Goal: Task Accomplishment & Management: Use online tool/utility

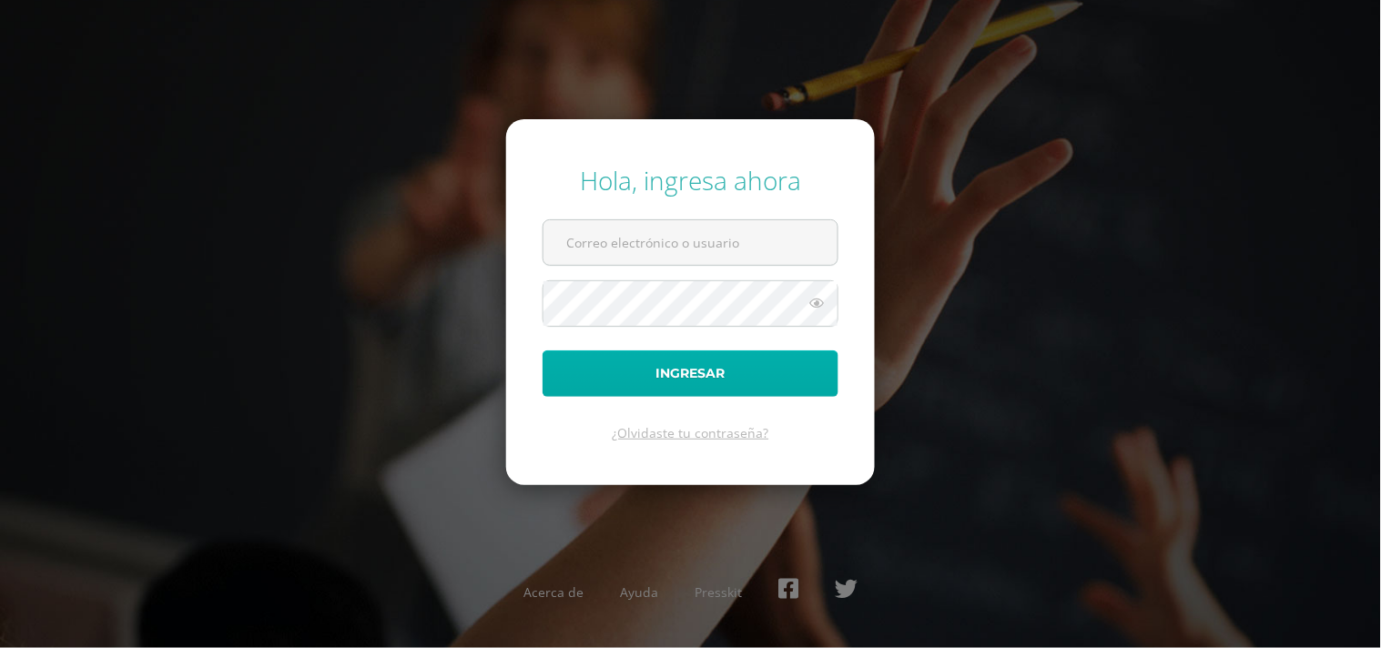
type input "diana@colegiovalles.com"
click at [721, 359] on button "Ingresar" at bounding box center [691, 374] width 296 height 46
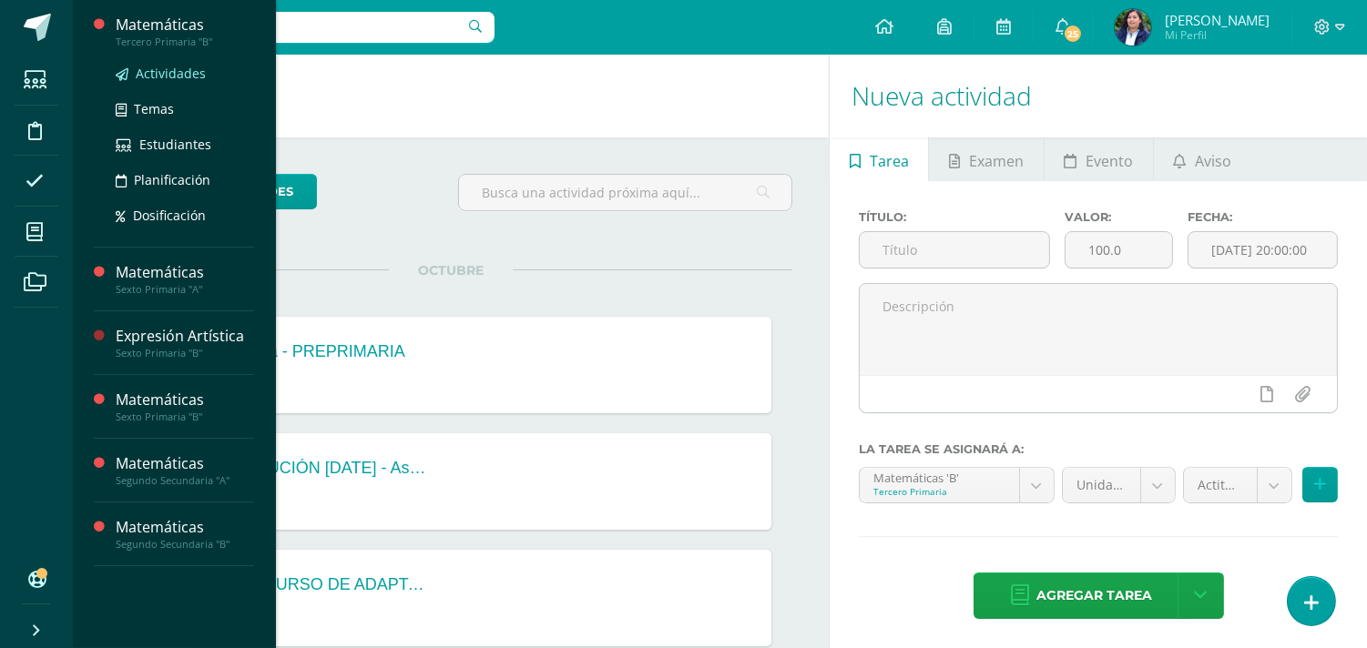
click at [176, 66] on span "Actividades" at bounding box center [171, 73] width 70 height 17
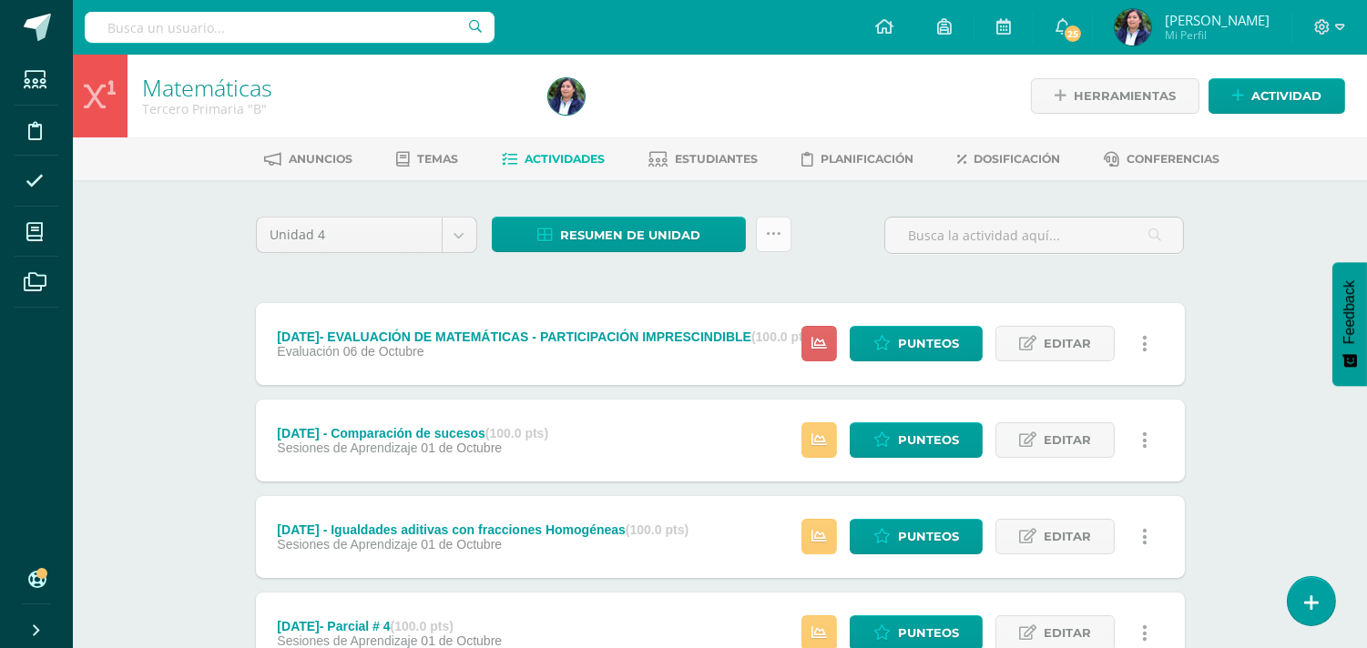
click at [777, 239] on icon at bounding box center [773, 234] width 15 height 15
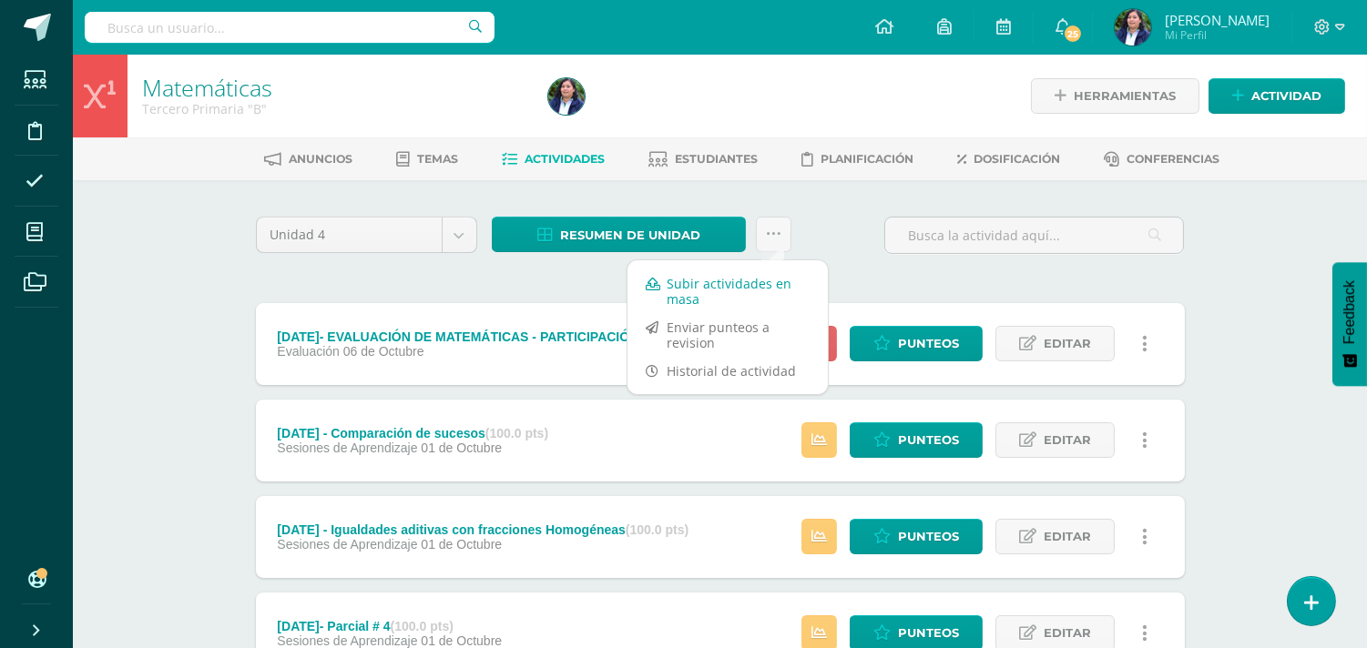
click at [744, 297] on link "Subir actividades en masa" at bounding box center [727, 291] width 200 height 44
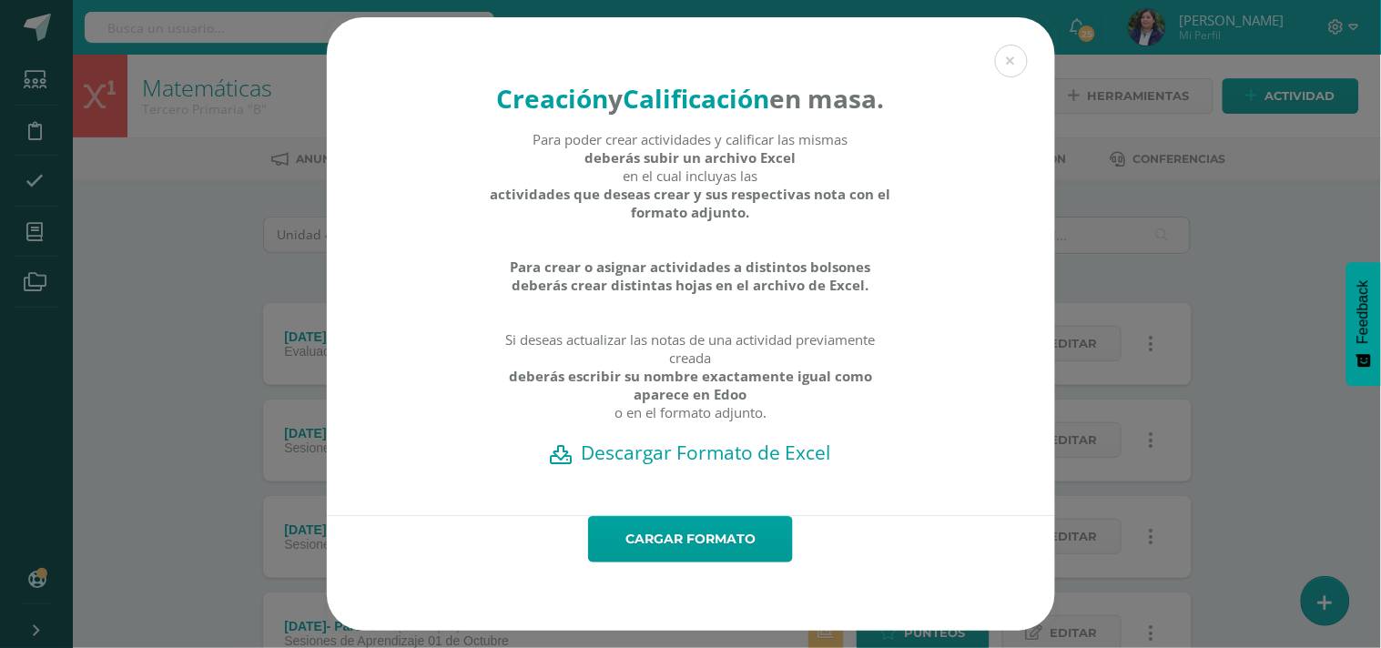
click at [723, 465] on h2 "Descargar Formato de Excel" at bounding box center [691, 452] width 665 height 25
click at [1008, 45] on button at bounding box center [1011, 61] width 33 height 33
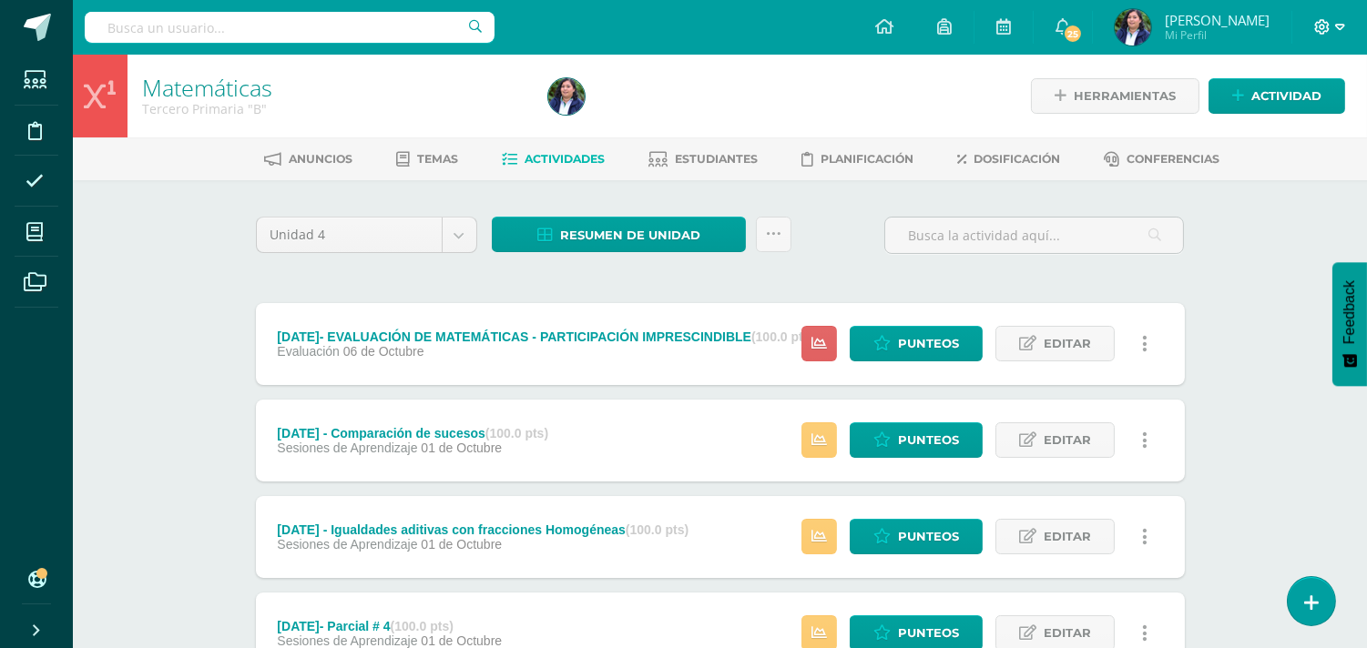
click at [1335, 27] on icon at bounding box center [1340, 27] width 10 height 16
click at [1287, 125] on span "Cerrar sesión" at bounding box center [1283, 124] width 82 height 17
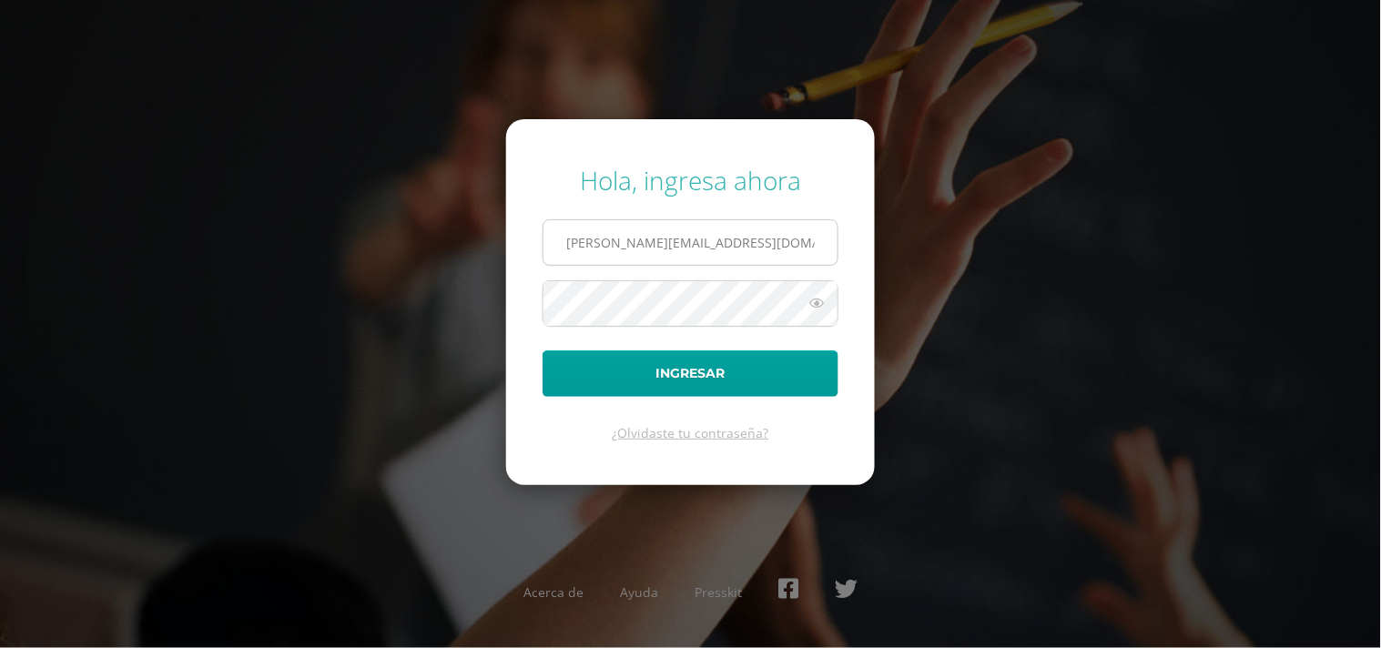
click at [595, 238] on input "diana@colegiovalles.com" at bounding box center [691, 242] width 294 height 45
click at [647, 247] on input "waltervillatoro@colegiovalles.com" at bounding box center [691, 242] width 294 height 45
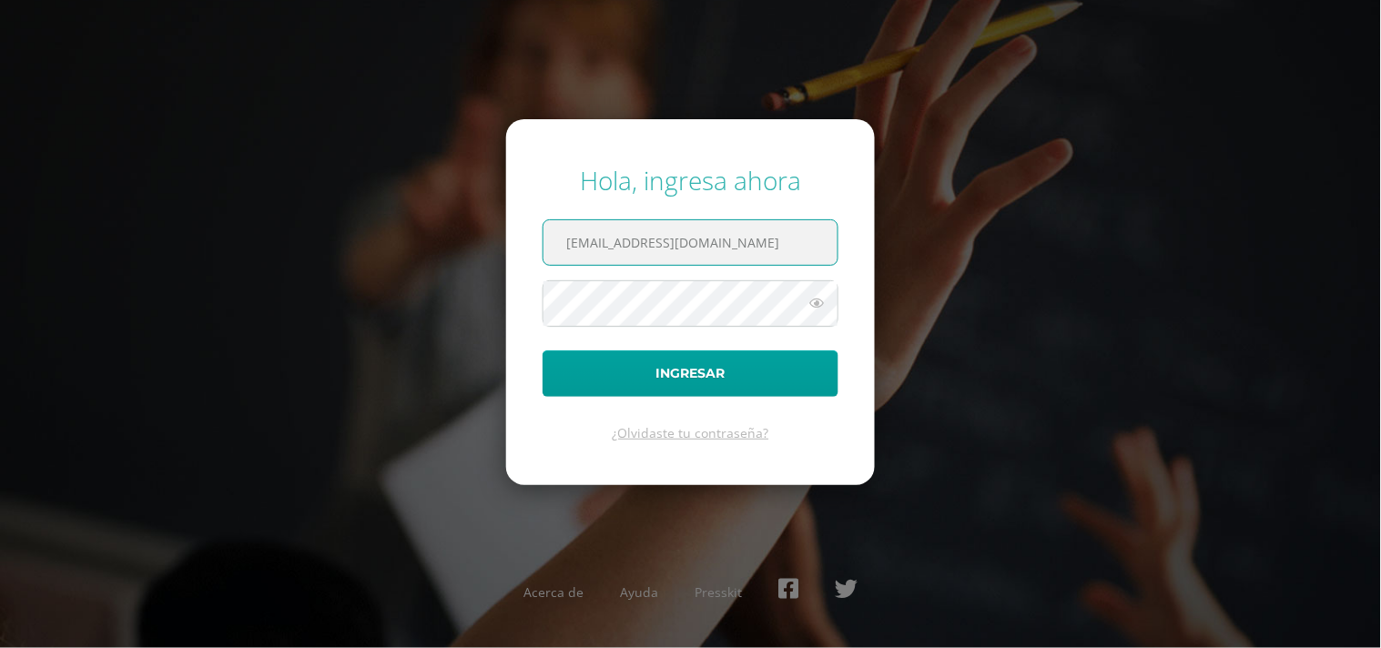
type input "emiliolopez@colegiovalles.com"
click at [543, 351] on button "Ingresar" at bounding box center [691, 374] width 296 height 46
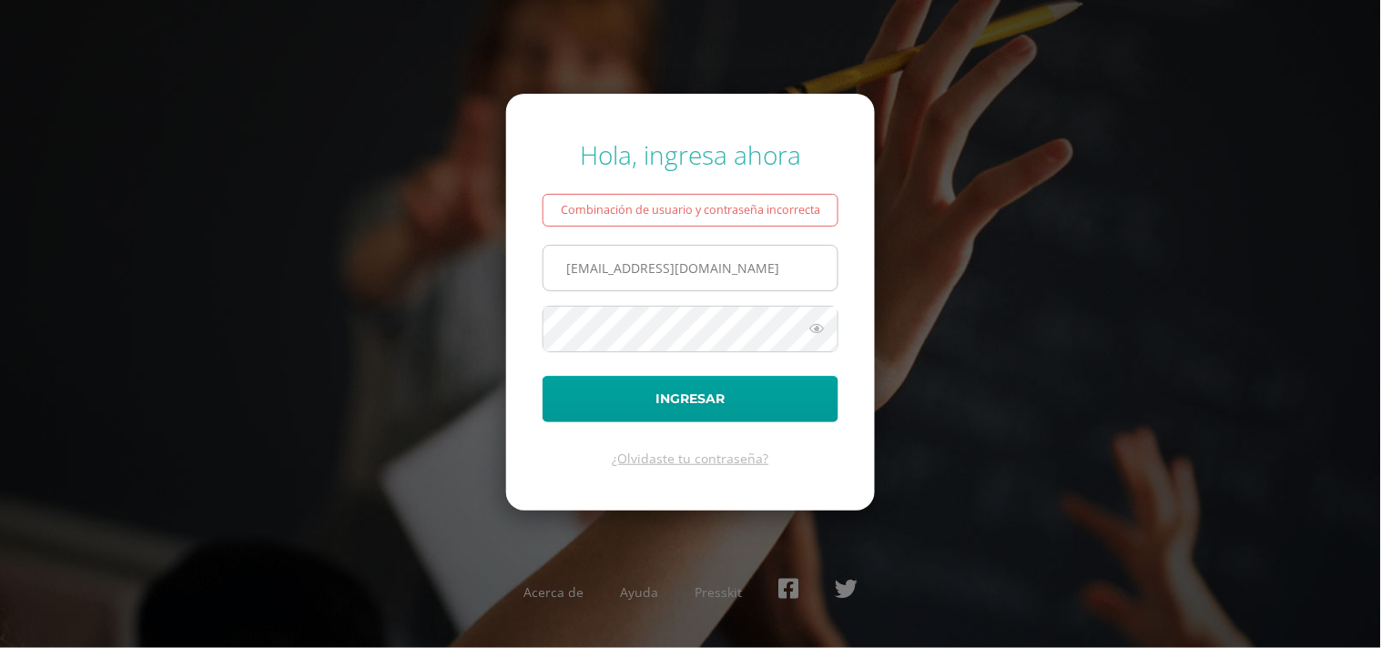
drag, startPoint x: 631, startPoint y: 262, endPoint x: 562, endPoint y: 273, distance: 70.1
click at [562, 273] on input "emiliolopez@colegiovalles.com" at bounding box center [691, 268] width 294 height 45
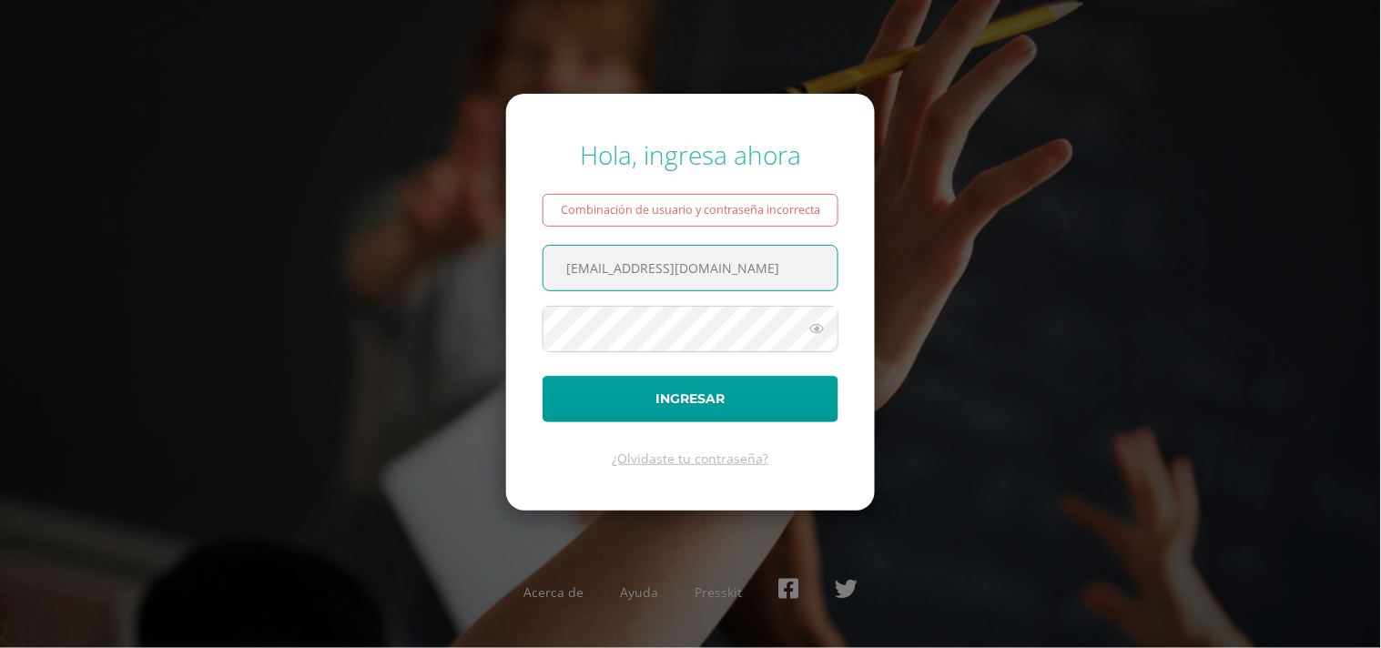
type input "[EMAIL_ADDRESS][DOMAIN_NAME]"
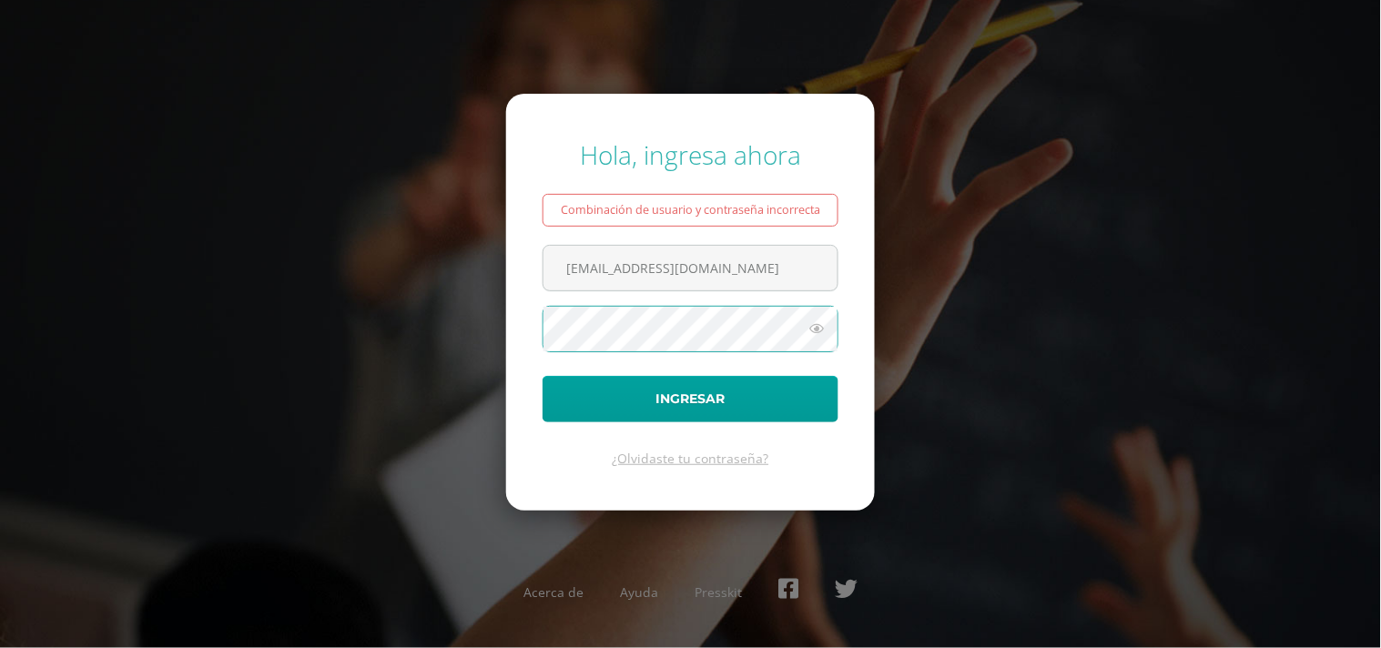
click at [543, 376] on button "Ingresar" at bounding box center [691, 399] width 296 height 46
click at [635, 266] on input "[EMAIL_ADDRESS][DOMAIN_NAME]" at bounding box center [691, 268] width 294 height 45
click at [635, 269] on input "[EMAIL_ADDRESS][DOMAIN_NAME]" at bounding box center [691, 268] width 294 height 45
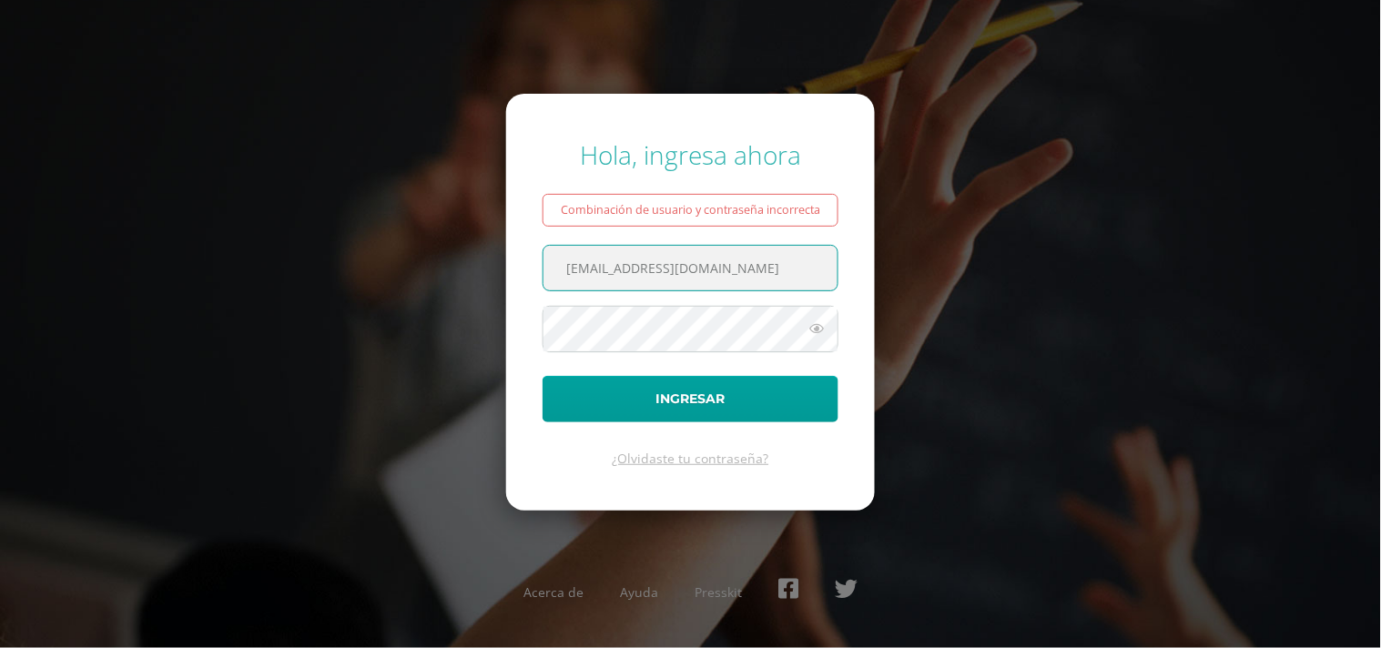
type input "[EMAIL_ADDRESS][DOMAIN_NAME]"
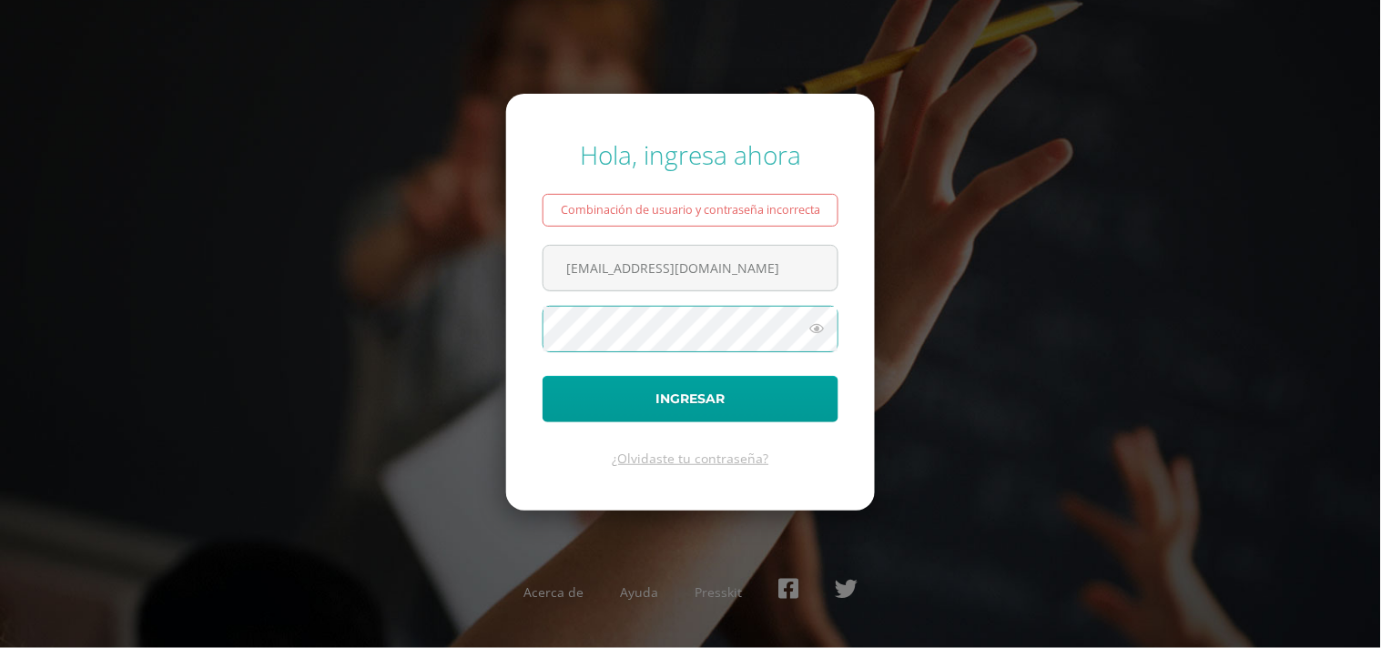
click at [543, 376] on button "Ingresar" at bounding box center [691, 399] width 296 height 46
drag, startPoint x: 661, startPoint y: 266, endPoint x: 553, endPoint y: 269, distance: 108.4
click at [553, 269] on input "santiagoargueta@colegiovalles.com" at bounding box center [691, 268] width 294 height 45
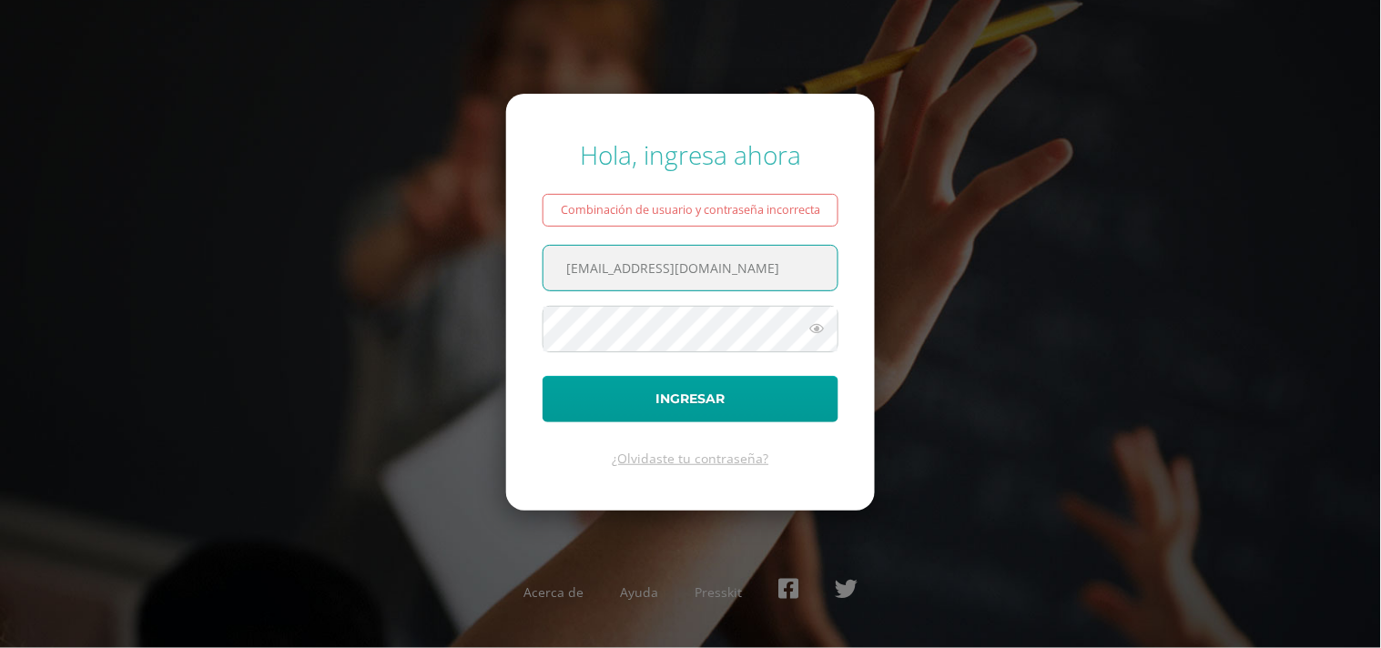
type input "[EMAIL_ADDRESS][DOMAIN_NAME]"
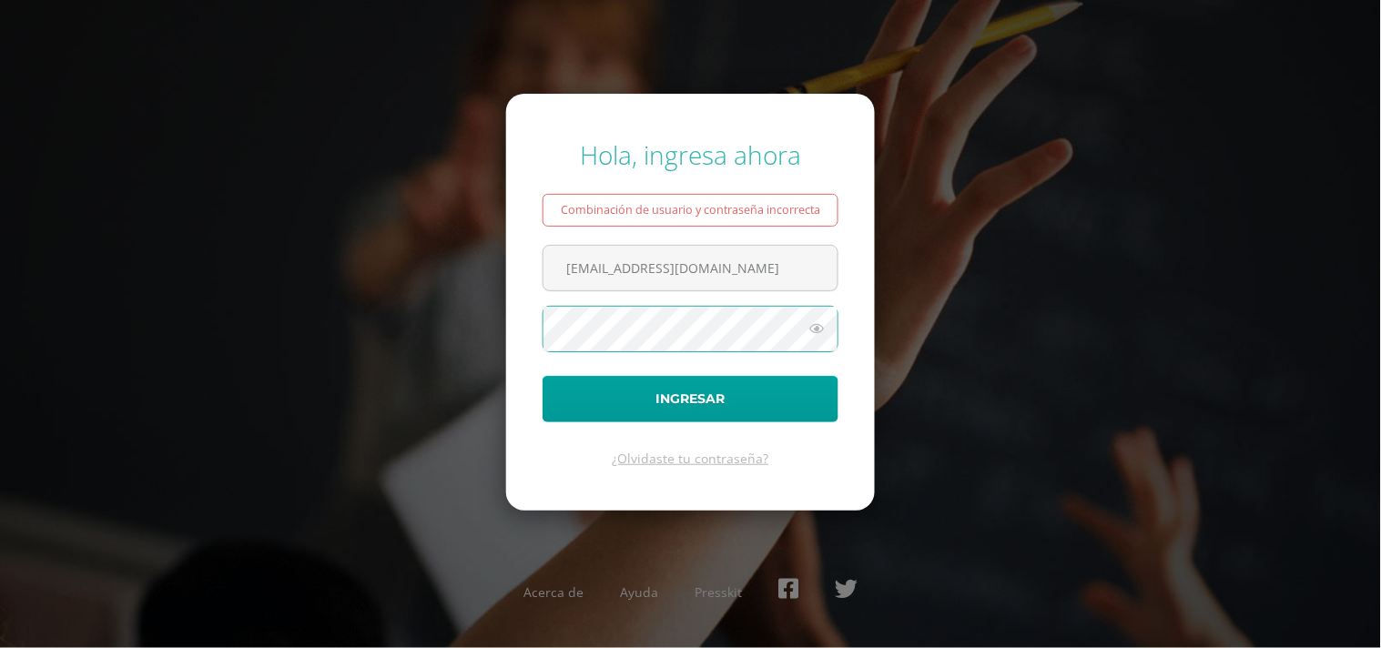
click at [543, 376] on button "Ingresar" at bounding box center [691, 399] width 296 height 46
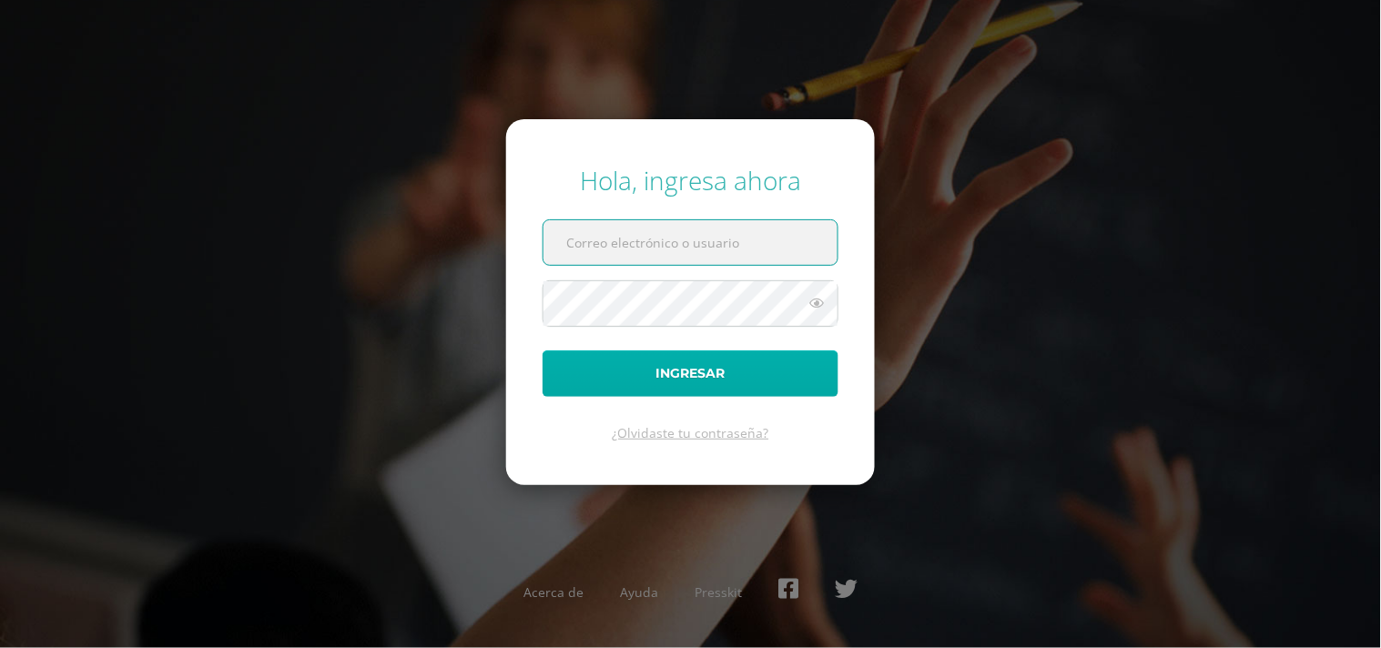
type input "[PERSON_NAME][EMAIL_ADDRESS][DOMAIN_NAME]"
click at [708, 362] on button "Ingresar" at bounding box center [691, 374] width 296 height 46
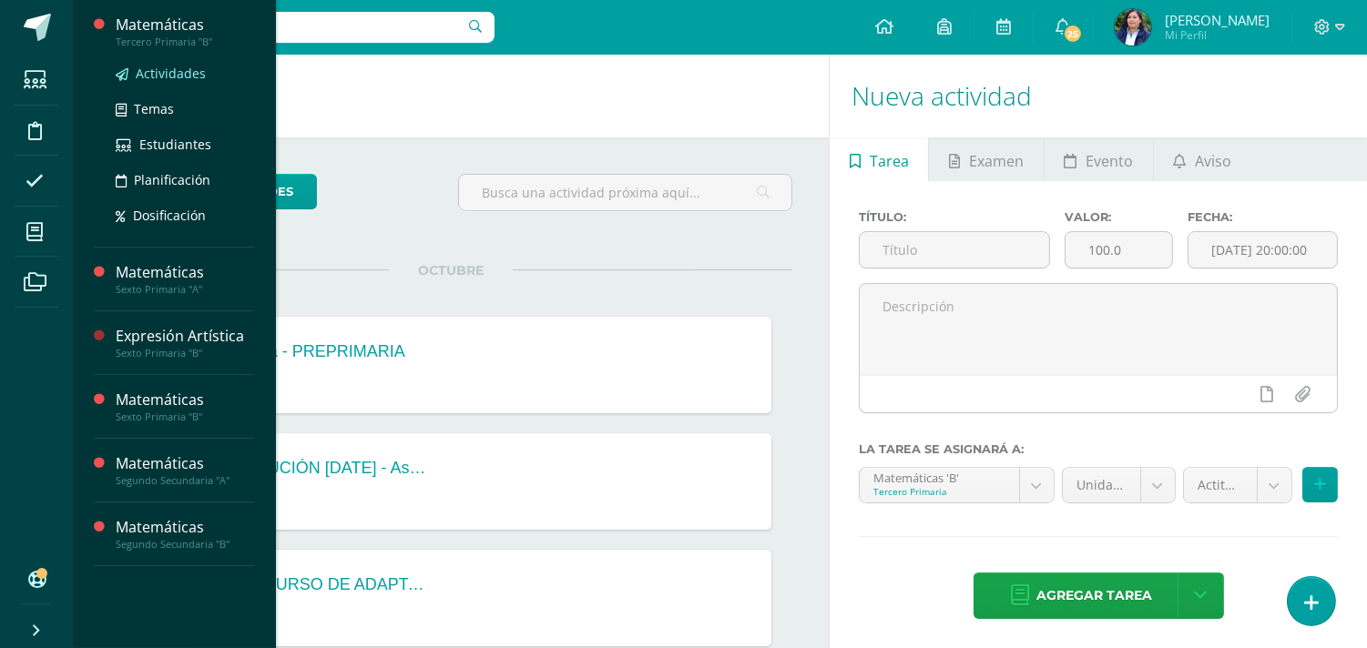
click at [164, 78] on span "Actividades" at bounding box center [171, 73] width 70 height 17
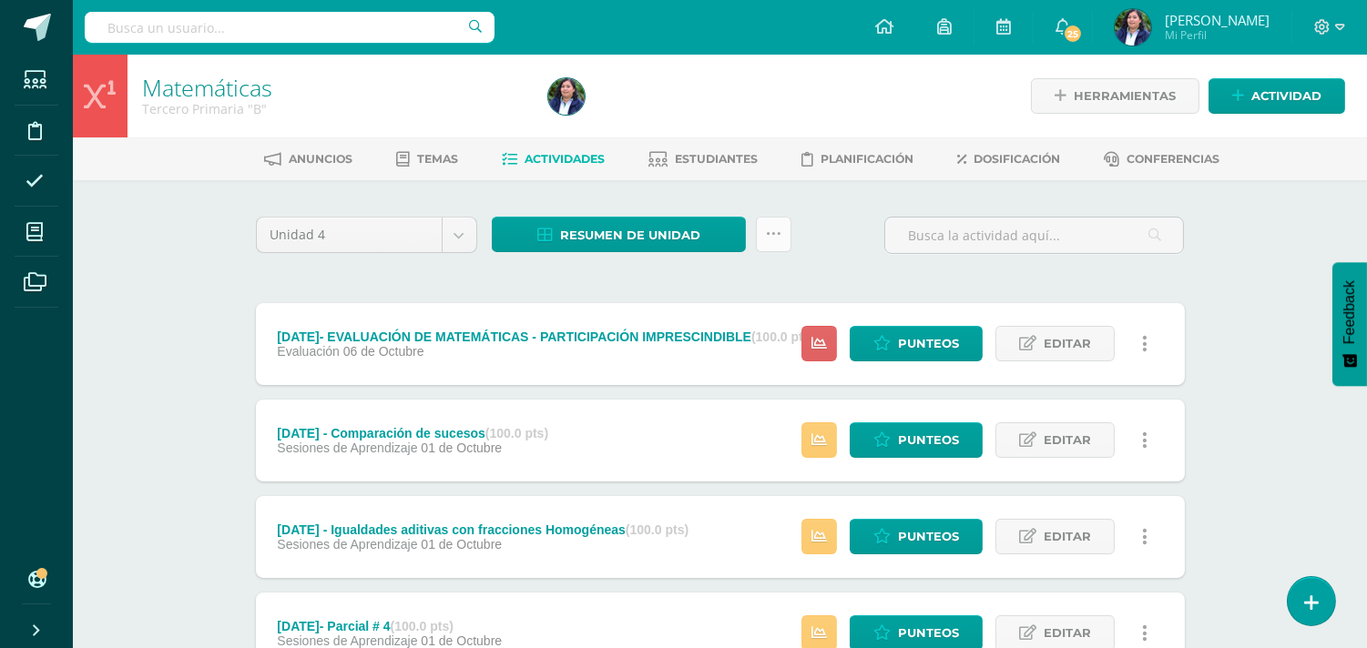
click at [766, 220] on link at bounding box center [774, 235] width 36 height 36
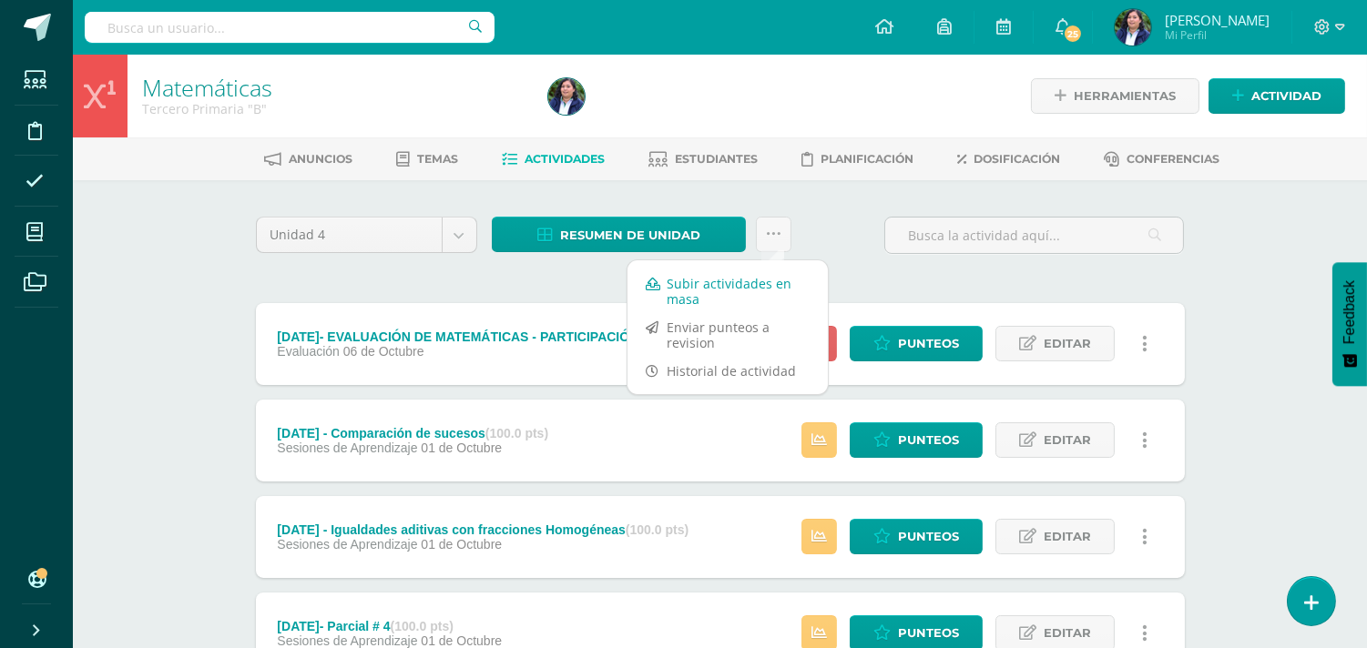
click at [748, 286] on link "Subir actividades en masa" at bounding box center [727, 291] width 200 height 44
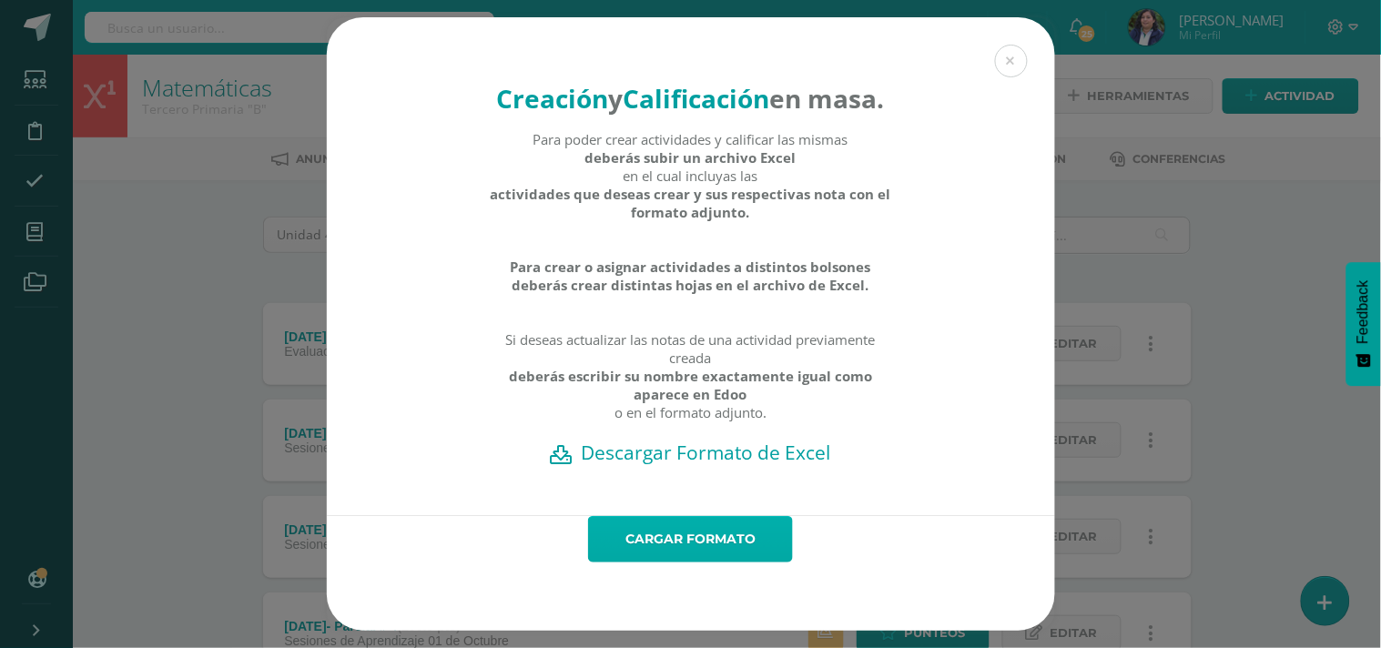
click at [703, 555] on link "Cargar formato" at bounding box center [690, 539] width 205 height 46
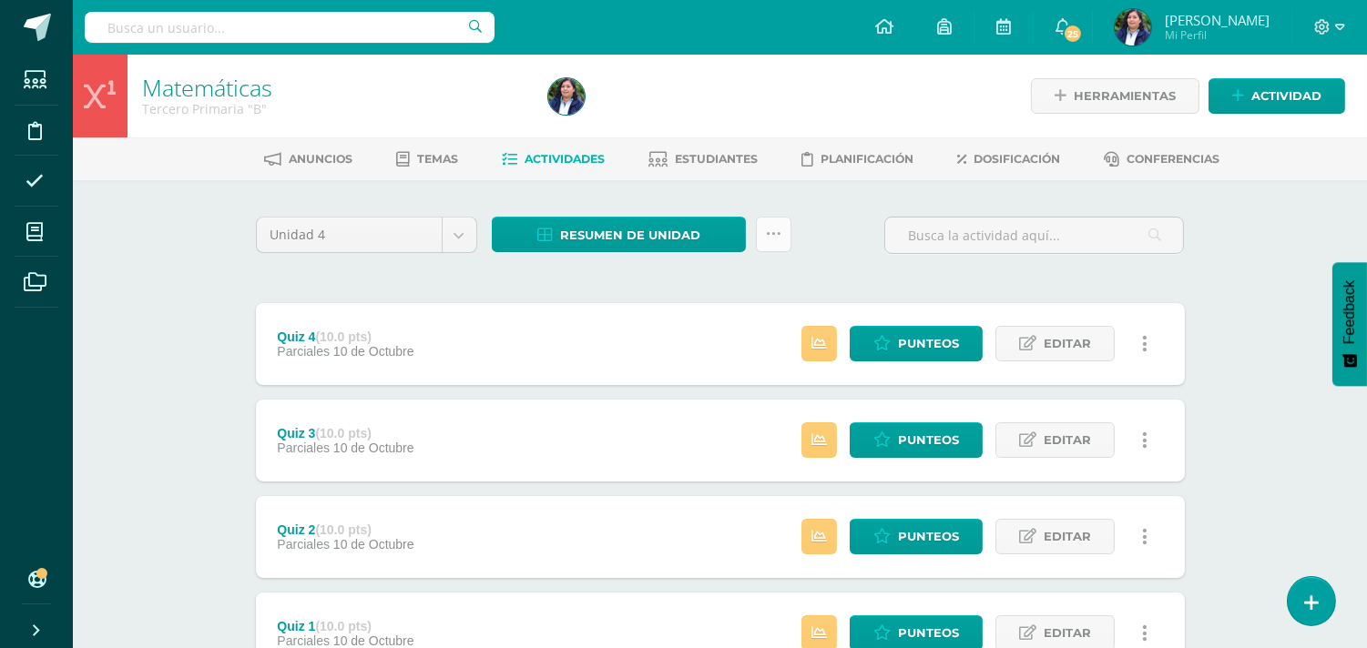
click at [780, 230] on link at bounding box center [774, 235] width 36 height 36
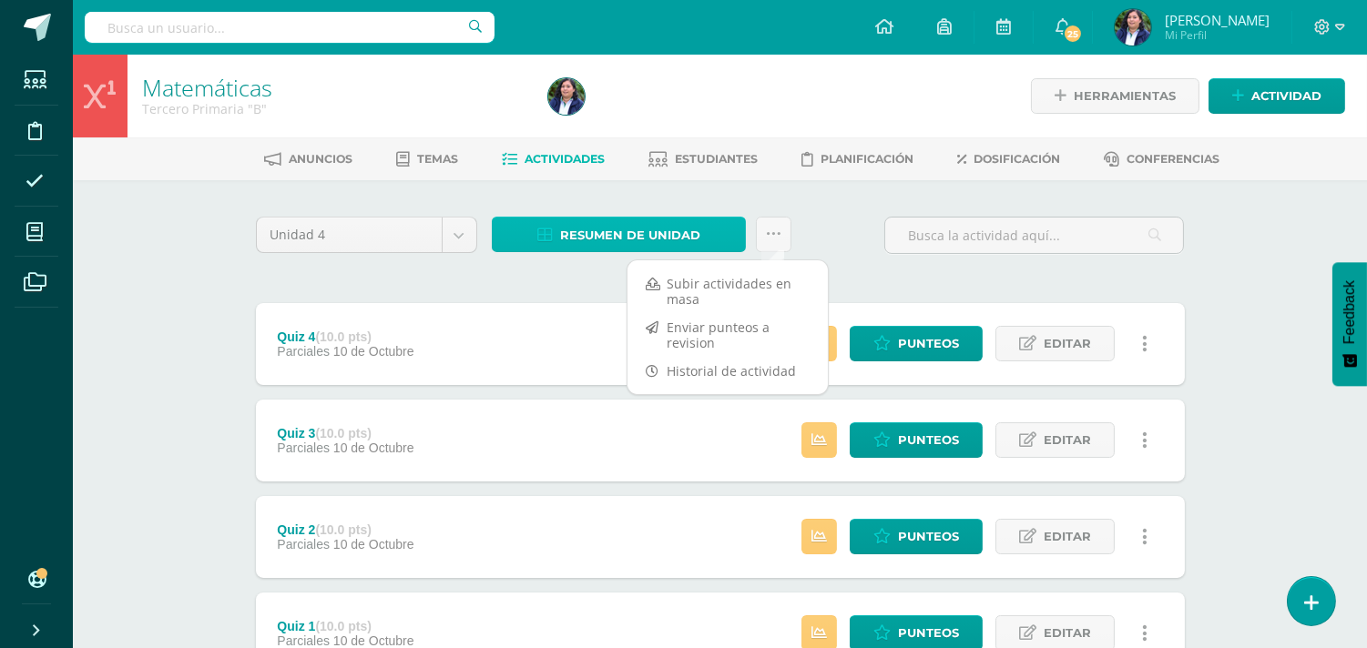
click at [684, 231] on span "Resumen de unidad" at bounding box center [630, 236] width 140 height 34
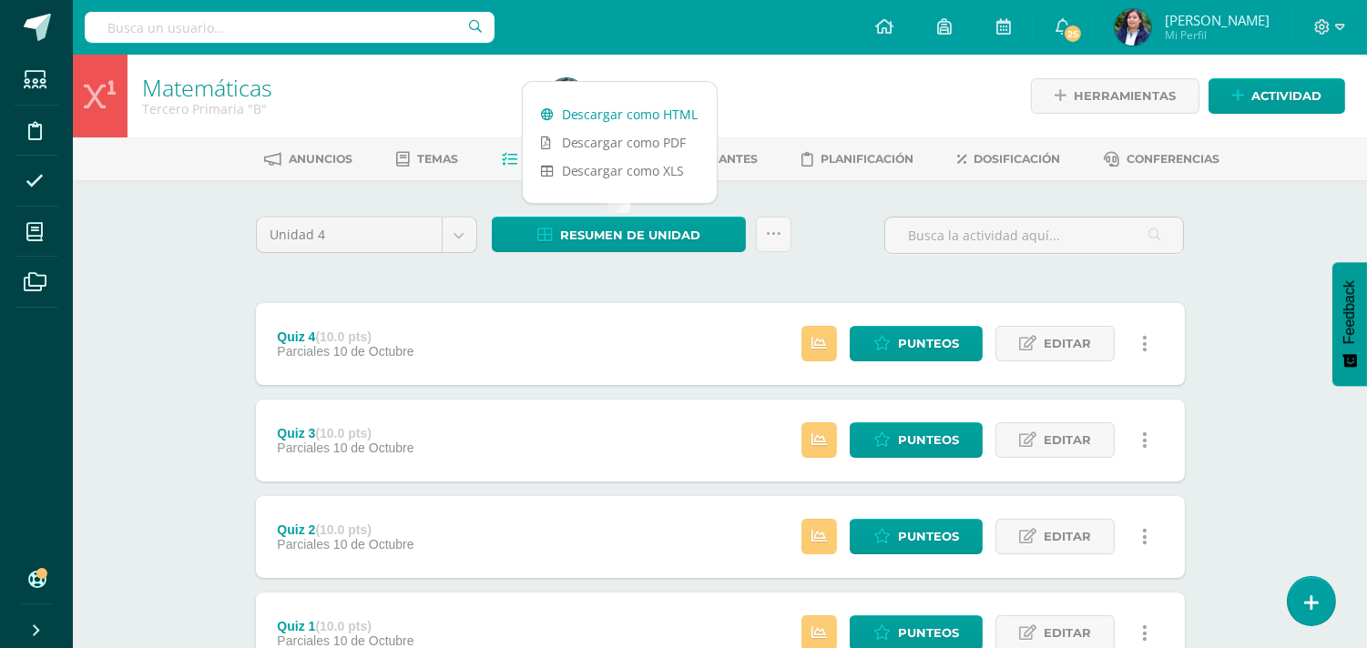
click at [671, 104] on link "Descargar como HTML" at bounding box center [620, 114] width 194 height 28
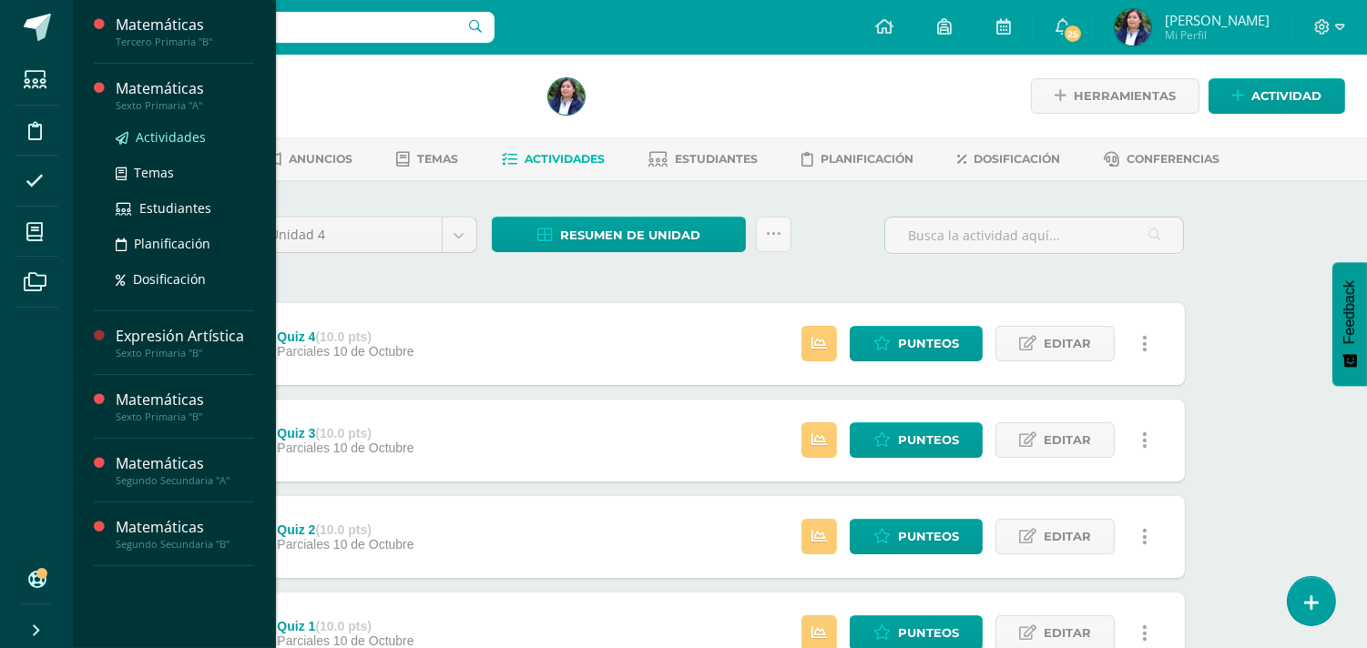
click at [152, 137] on span "Actividades" at bounding box center [171, 136] width 70 height 17
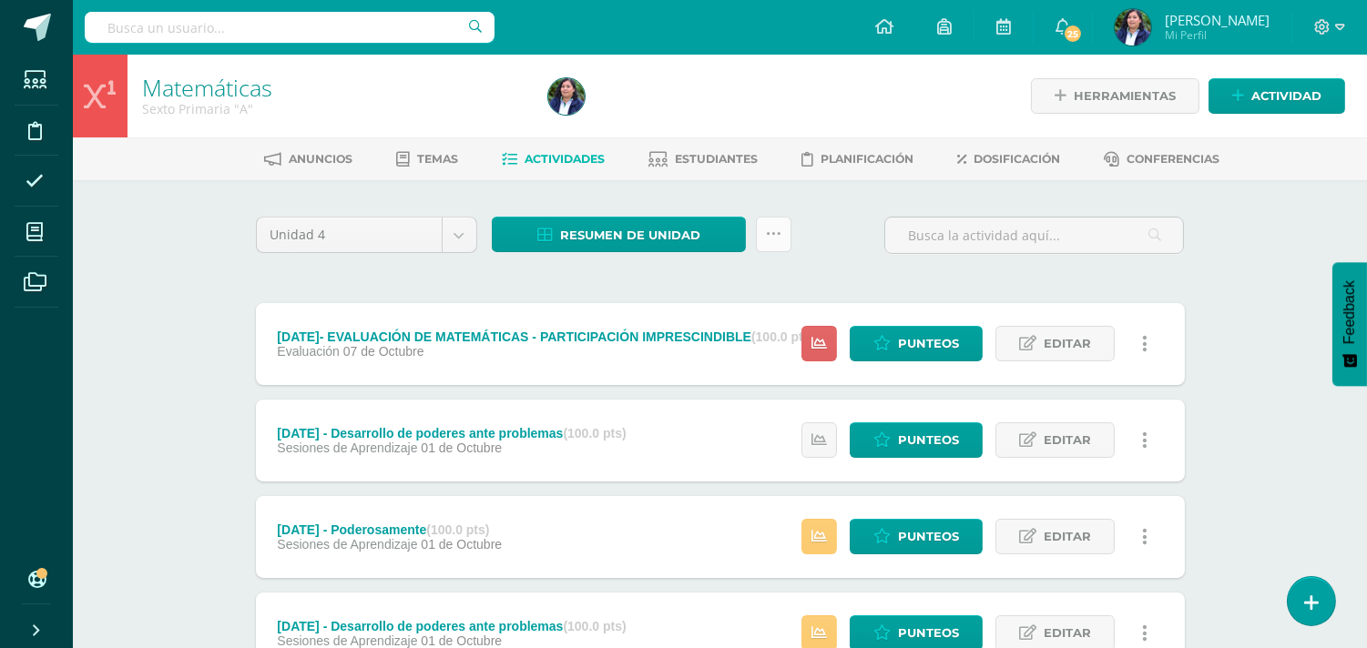
click at [766, 230] on icon at bounding box center [773, 234] width 15 height 15
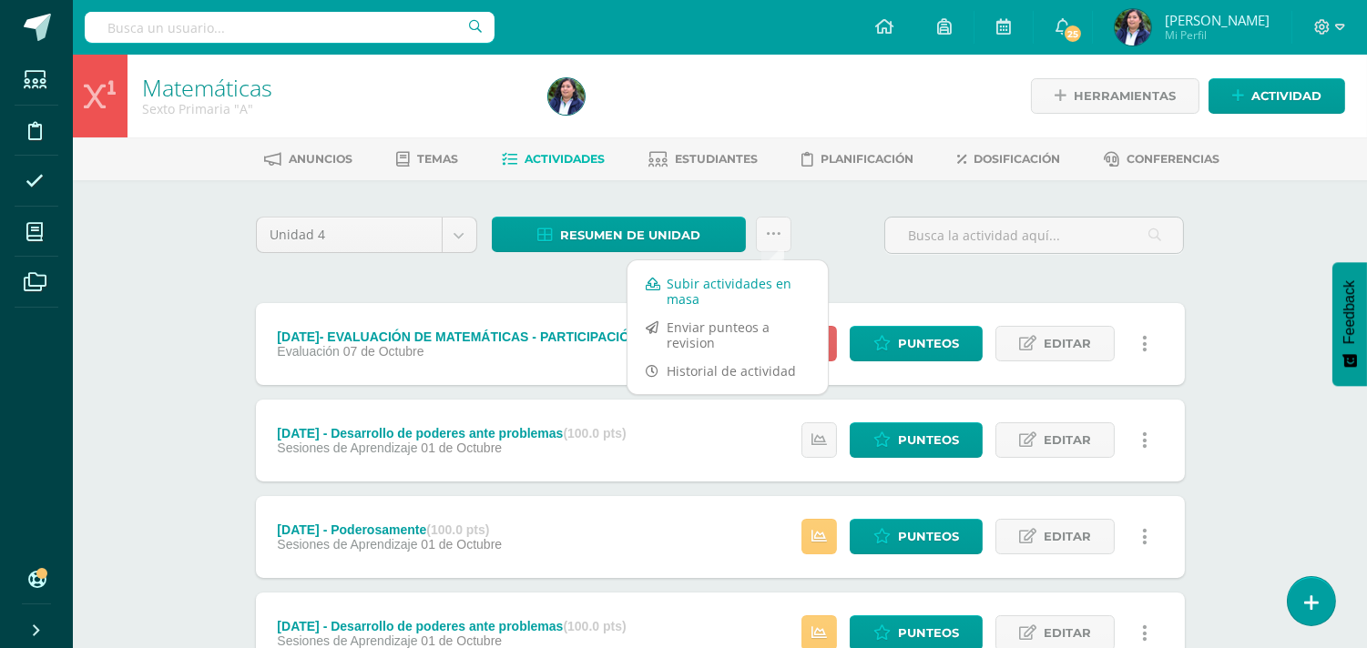
click at [747, 274] on link "Subir actividades en masa" at bounding box center [727, 291] width 200 height 44
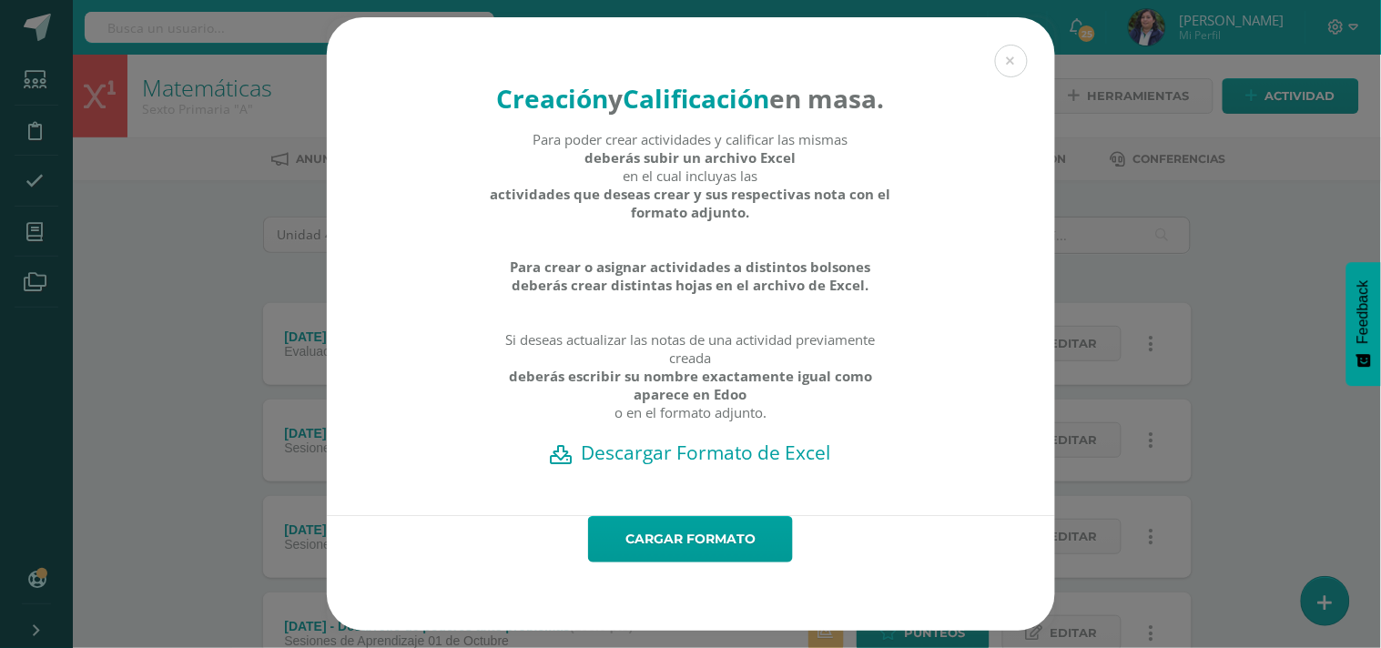
click at [785, 465] on h2 "Descargar Formato de Excel" at bounding box center [691, 452] width 665 height 25
click at [656, 554] on link "Cargar formato" at bounding box center [690, 539] width 205 height 46
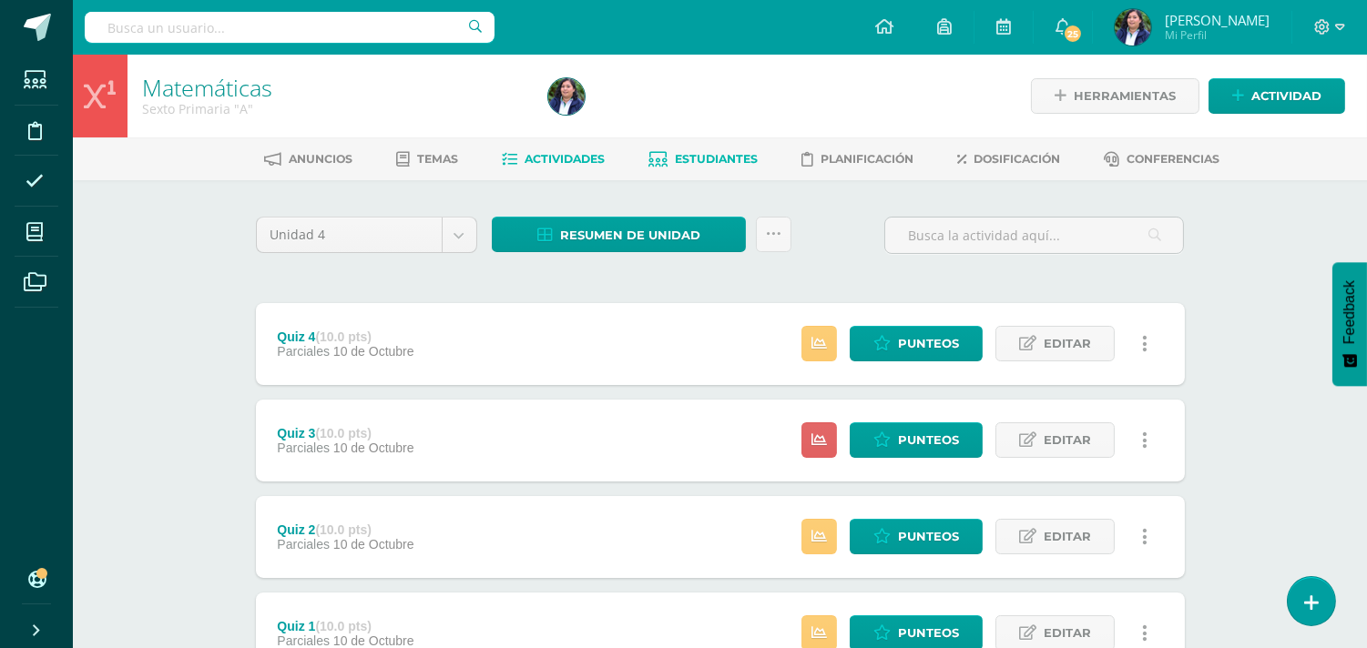
click at [751, 169] on link "Estudiantes" at bounding box center [702, 159] width 109 height 29
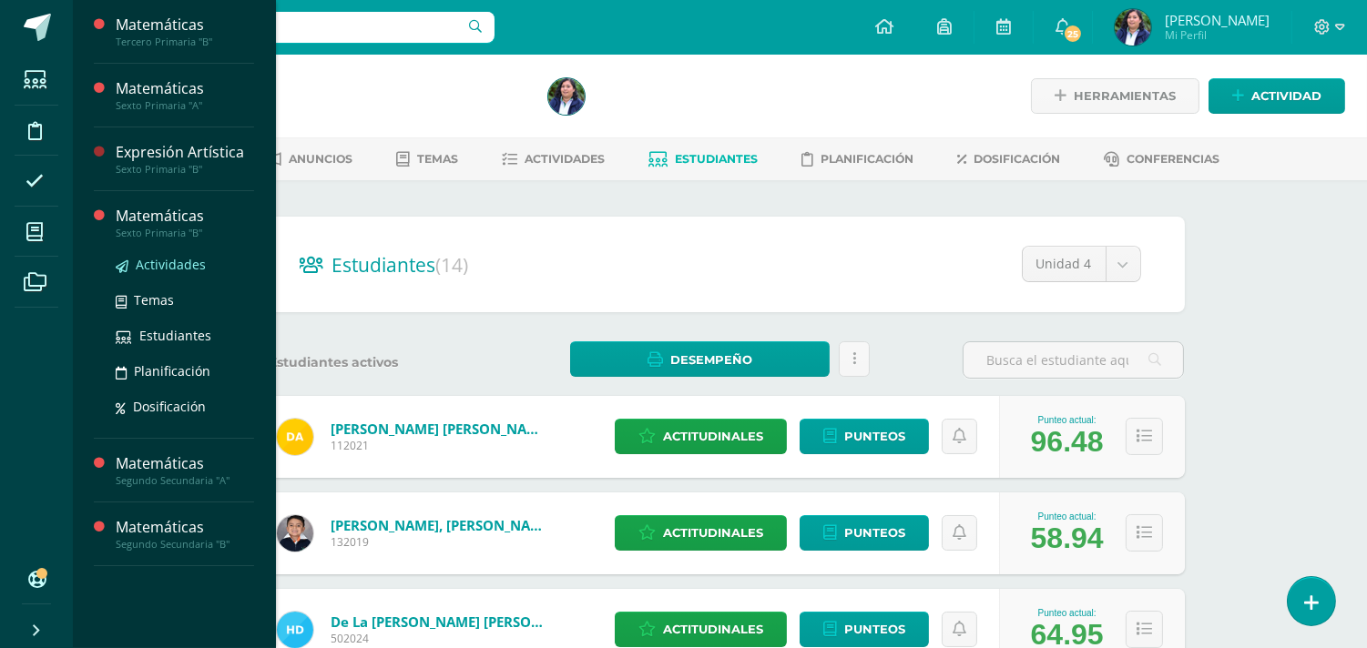
click at [150, 259] on span "Actividades" at bounding box center [171, 264] width 70 height 17
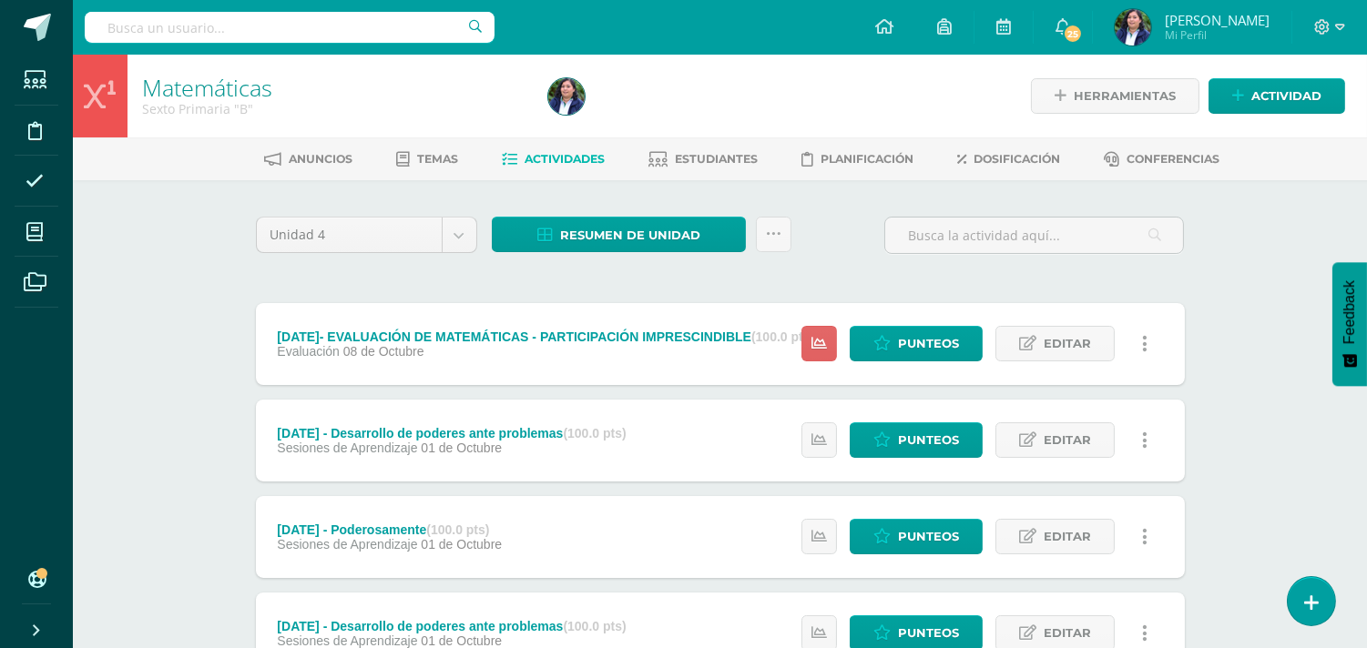
click at [780, 228] on link at bounding box center [774, 235] width 36 height 36
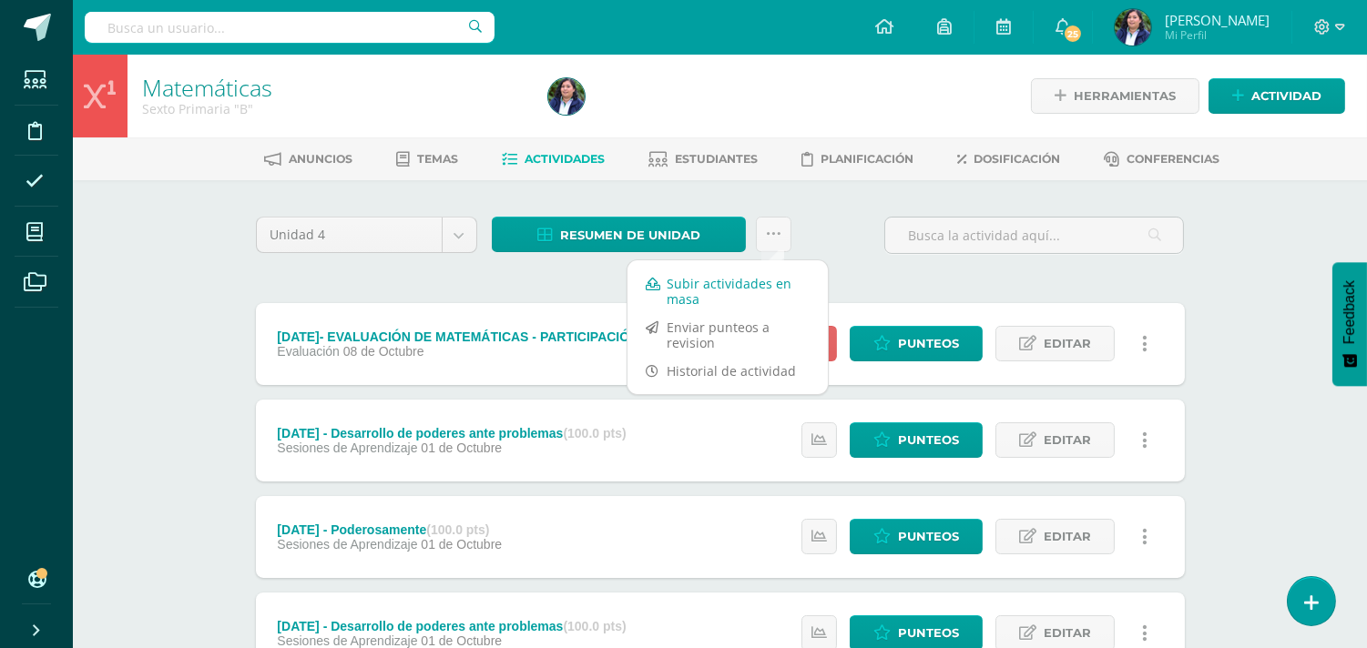
click at [752, 286] on link "Subir actividades en masa" at bounding box center [727, 291] width 200 height 44
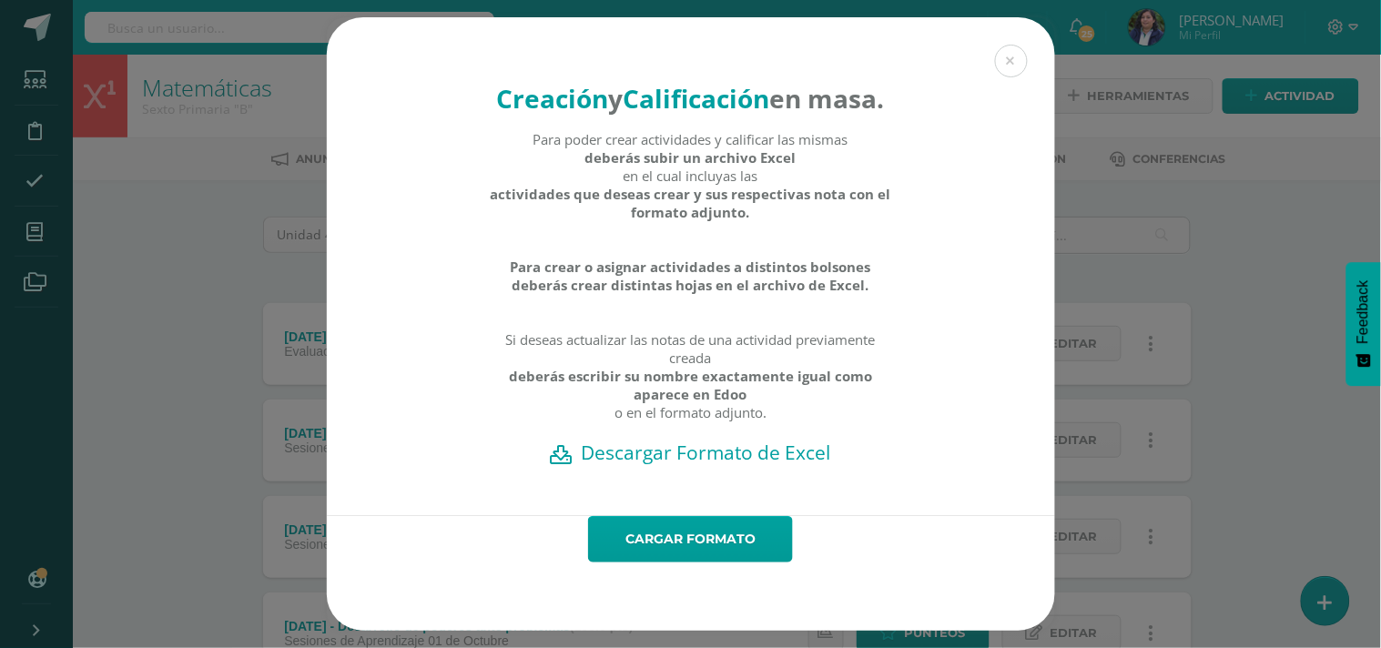
click at [774, 465] on h2 "Descargar Formato de Excel" at bounding box center [691, 452] width 665 height 25
click at [687, 562] on link "Cargar formato" at bounding box center [690, 539] width 205 height 46
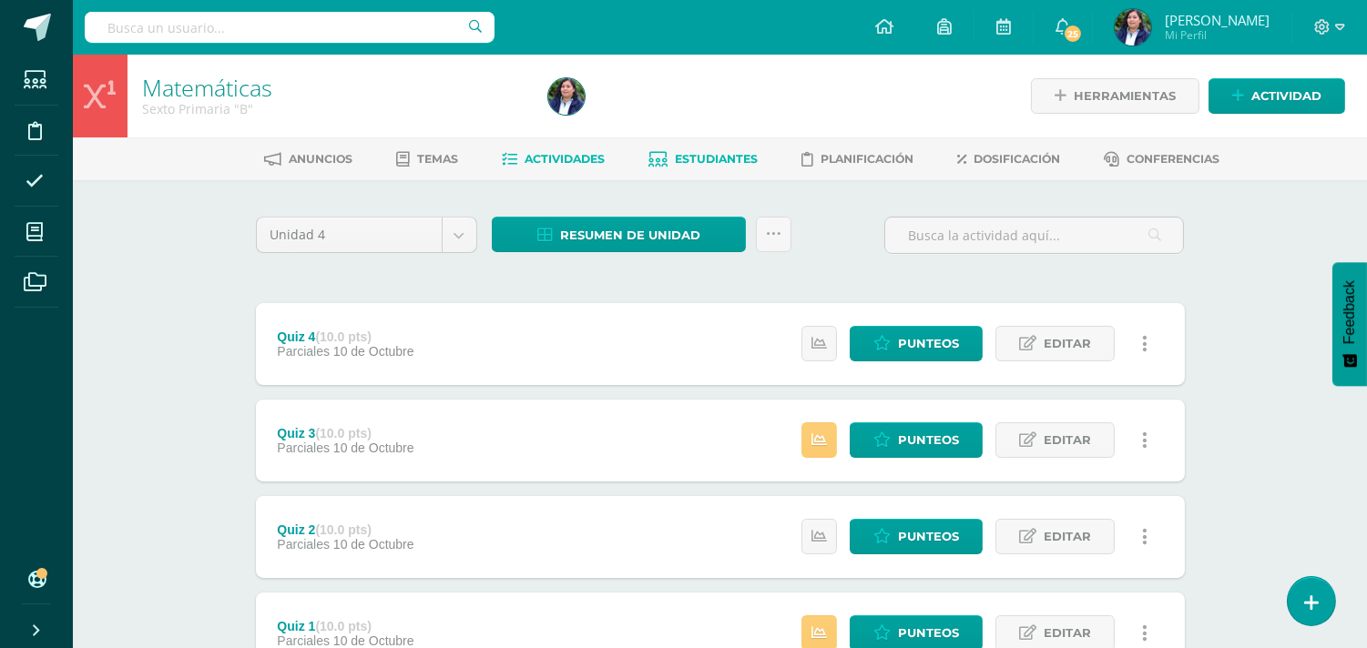
click at [722, 152] on span "Estudiantes" at bounding box center [716, 159] width 83 height 14
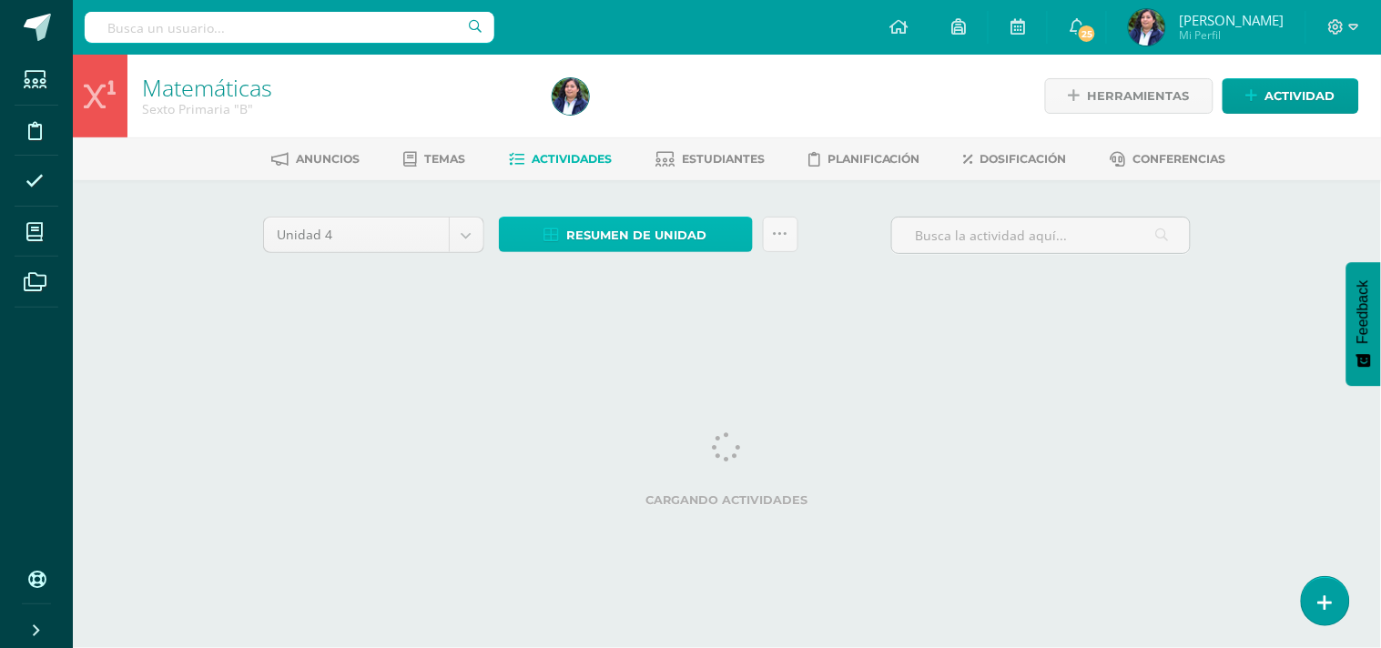
click at [667, 220] on span "Resumen de unidad" at bounding box center [637, 236] width 140 height 34
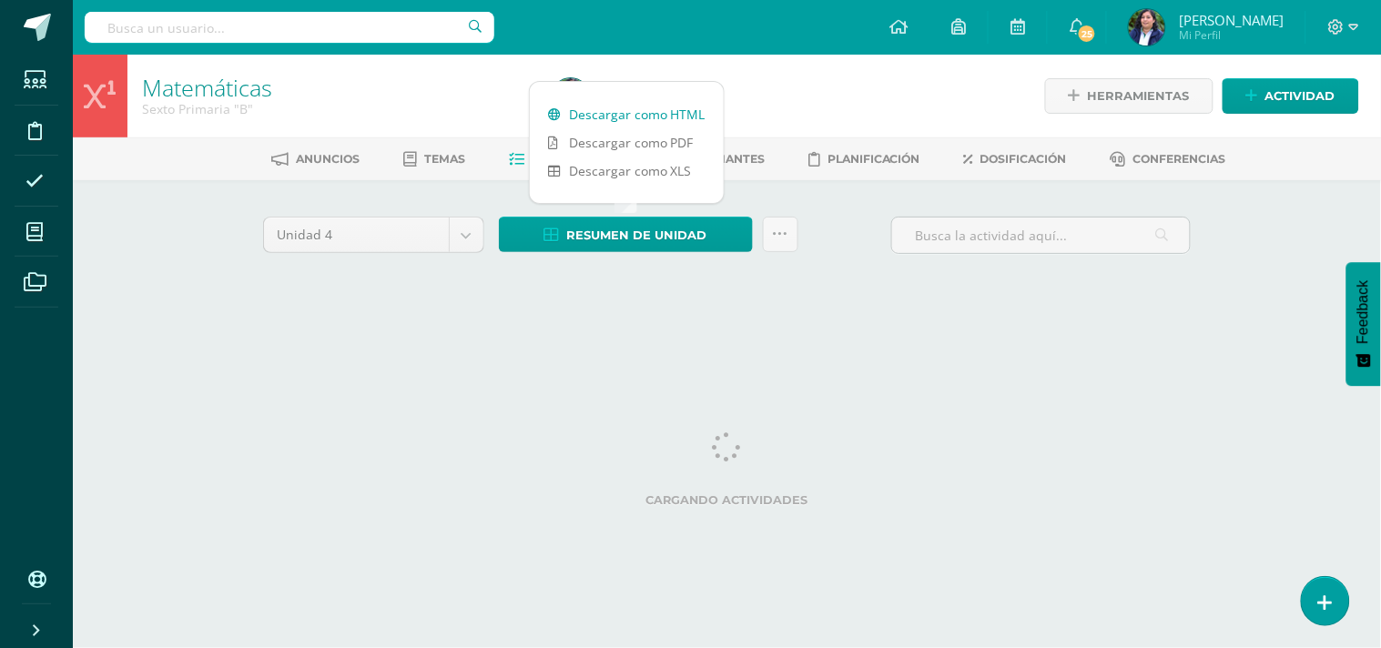
click at [657, 110] on link "Descargar como HTML" at bounding box center [627, 114] width 194 height 28
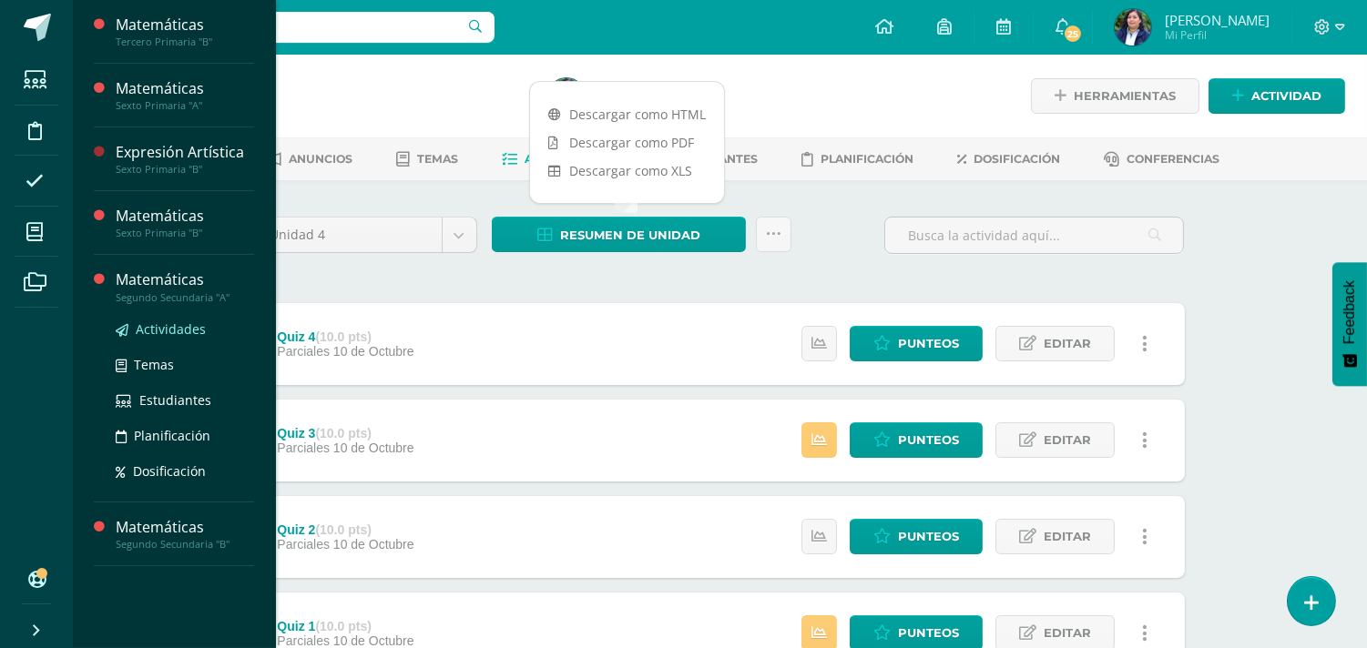
click at [157, 322] on span "Actividades" at bounding box center [171, 328] width 70 height 17
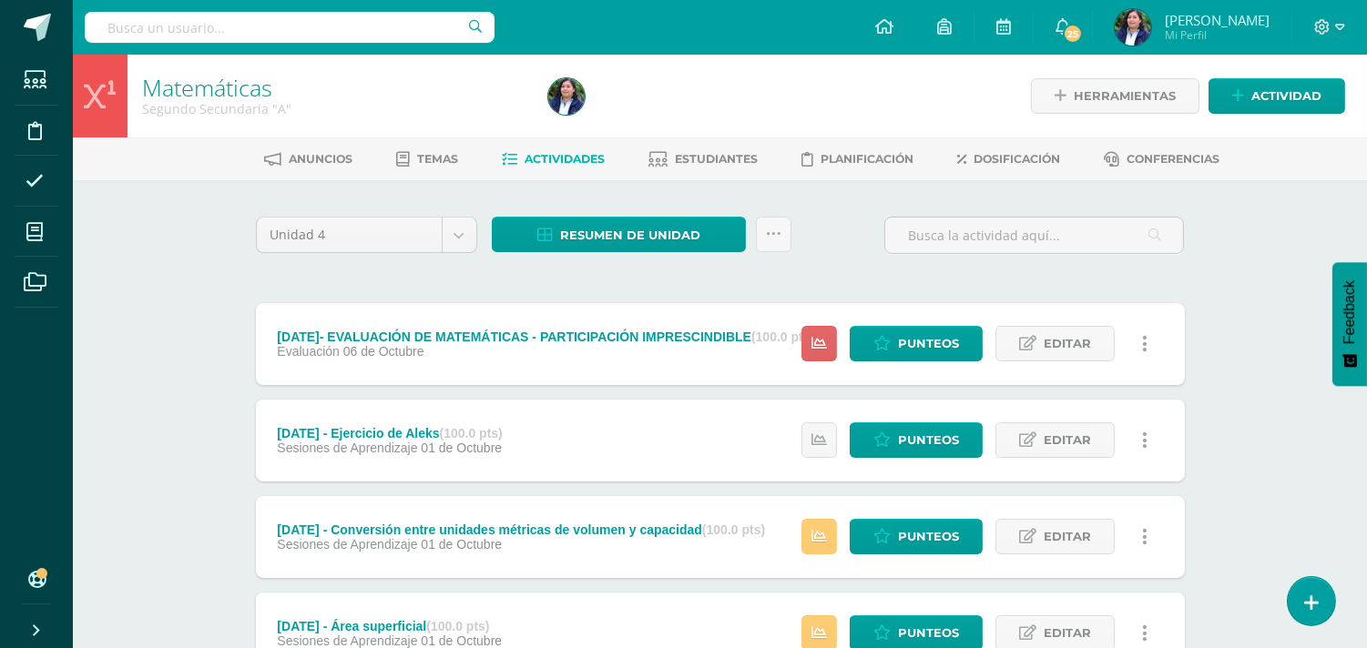
click at [848, 234] on div "Unidad 4 Unidad 1 Unidad 2 Unidad 3 Unidad 4 Resumen de unidad Descargar como H…" at bounding box center [720, 243] width 943 height 52
click at [772, 234] on icon at bounding box center [773, 234] width 15 height 15
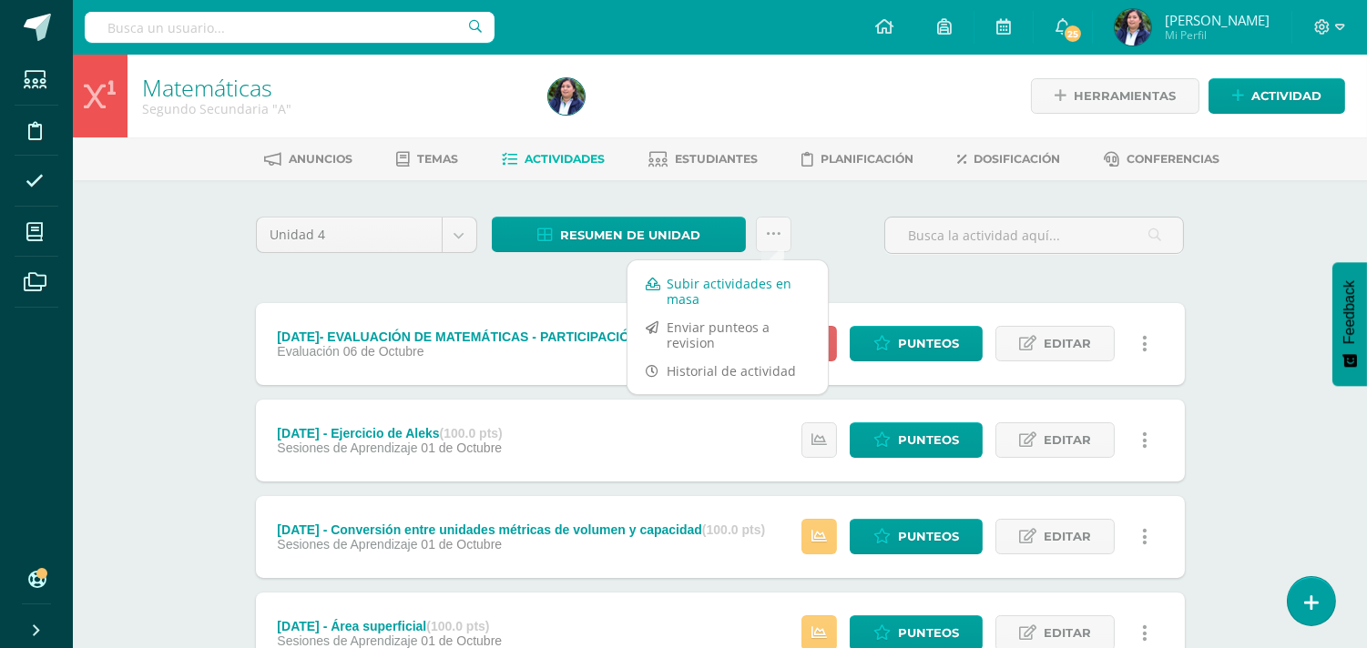
click at [756, 284] on link "Subir actividades en masa" at bounding box center [727, 291] width 200 height 44
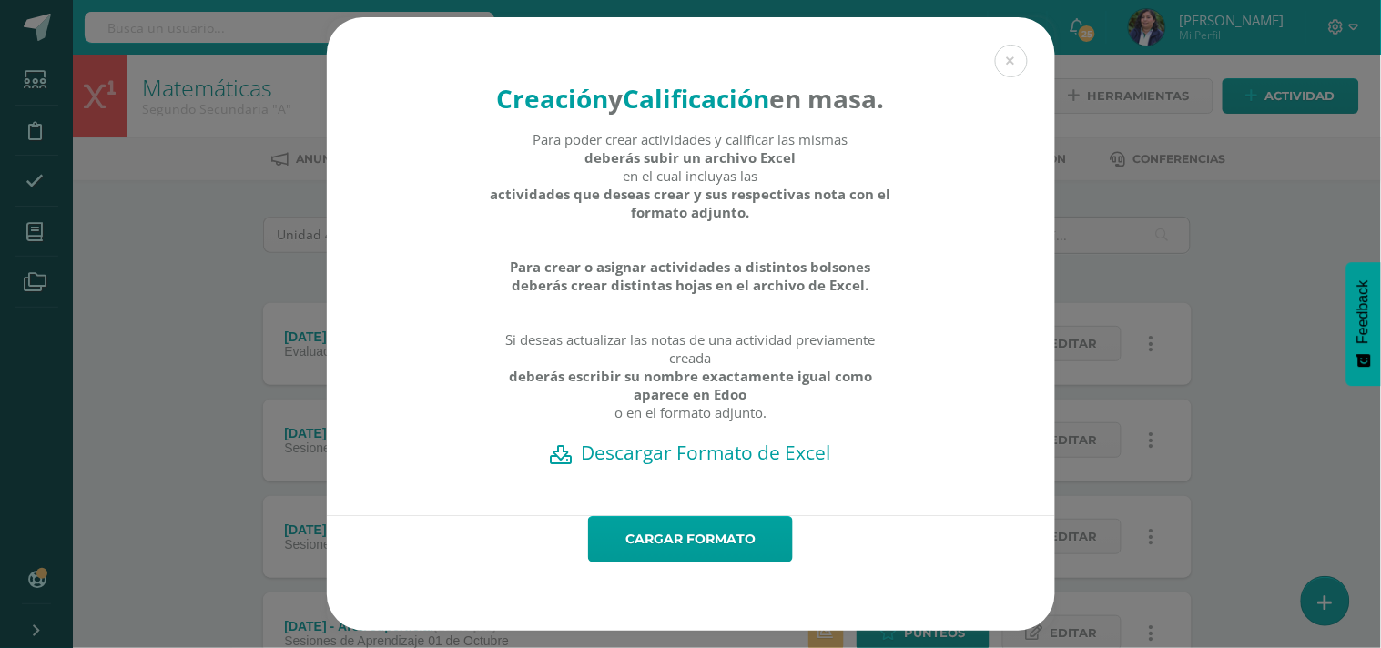
click at [769, 462] on h2 "Descargar Formato de Excel" at bounding box center [691, 452] width 665 height 25
click at [714, 537] on link "Cargar formato" at bounding box center [690, 539] width 205 height 46
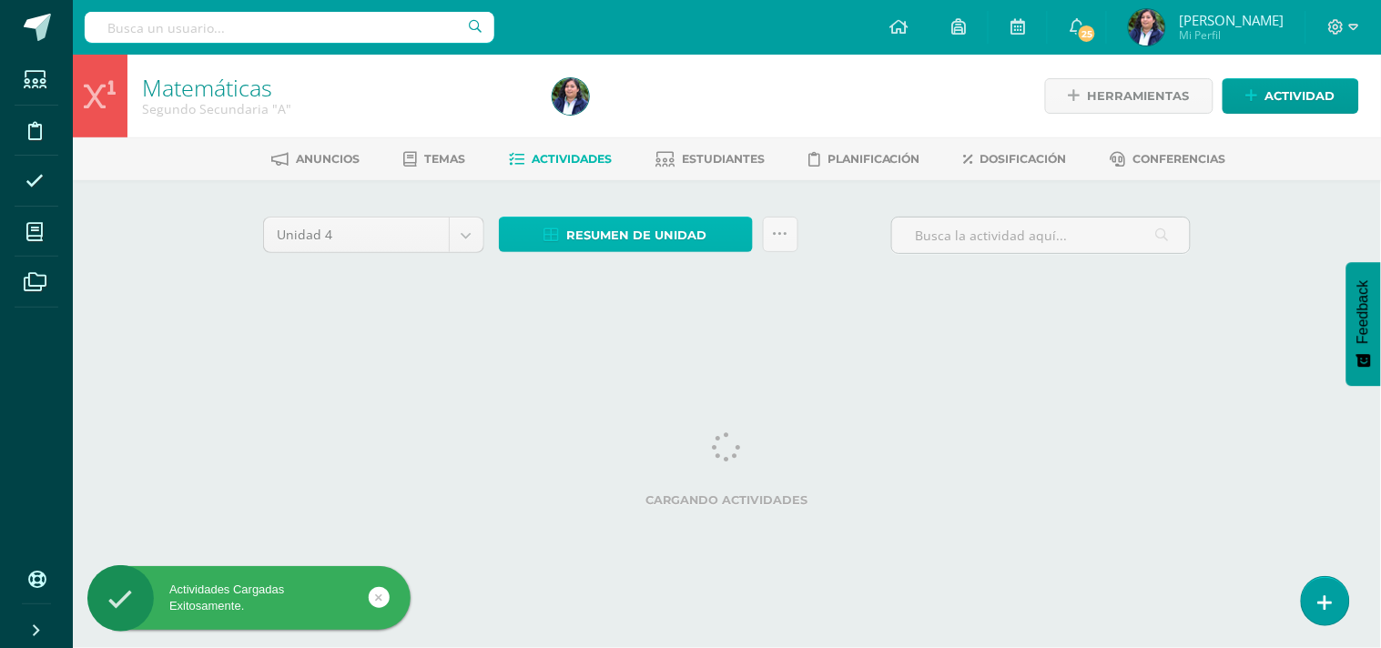
click at [684, 225] on span "Resumen de unidad" at bounding box center [637, 236] width 140 height 34
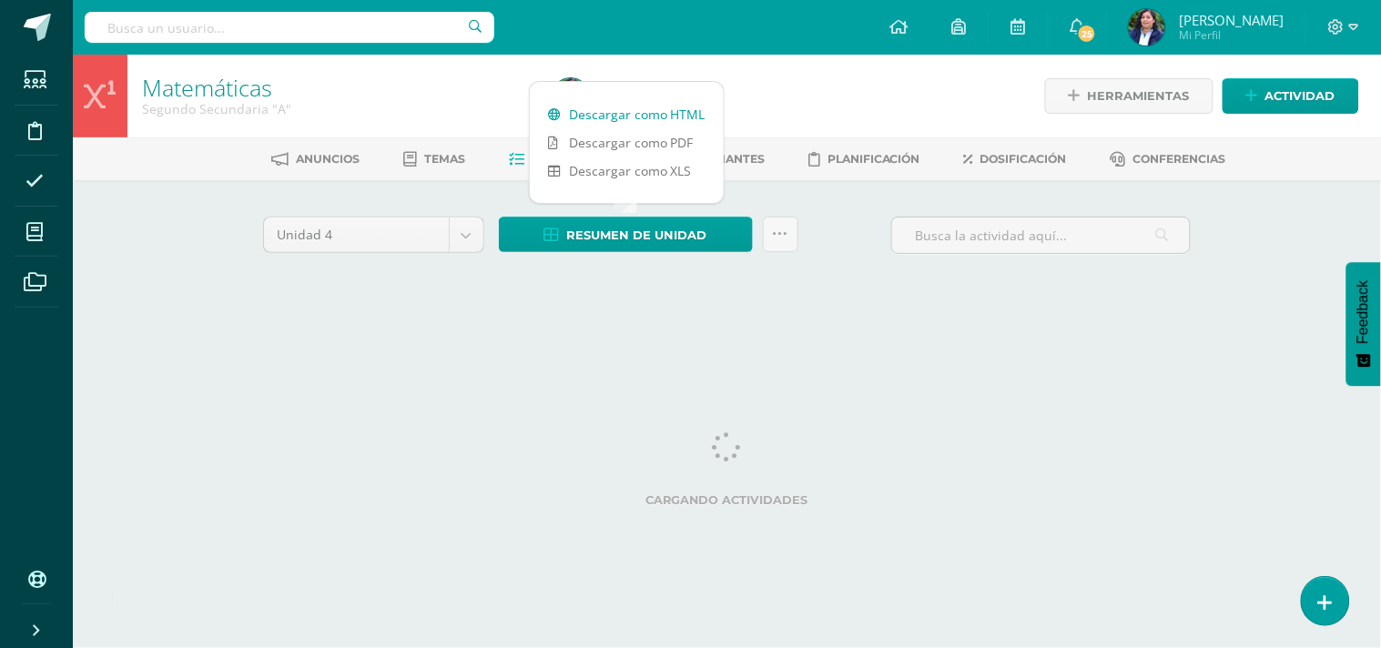
click at [677, 111] on link "Descargar como HTML" at bounding box center [627, 114] width 194 height 28
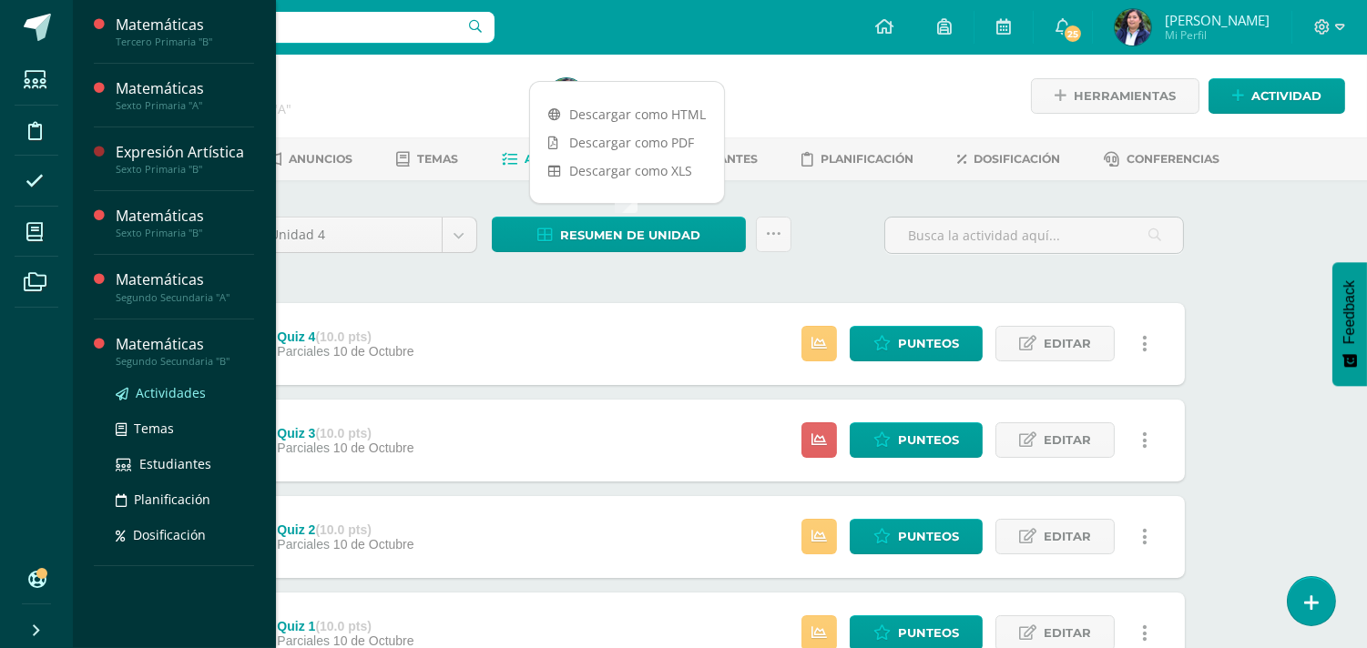
click at [162, 394] on span "Actividades" at bounding box center [171, 392] width 70 height 17
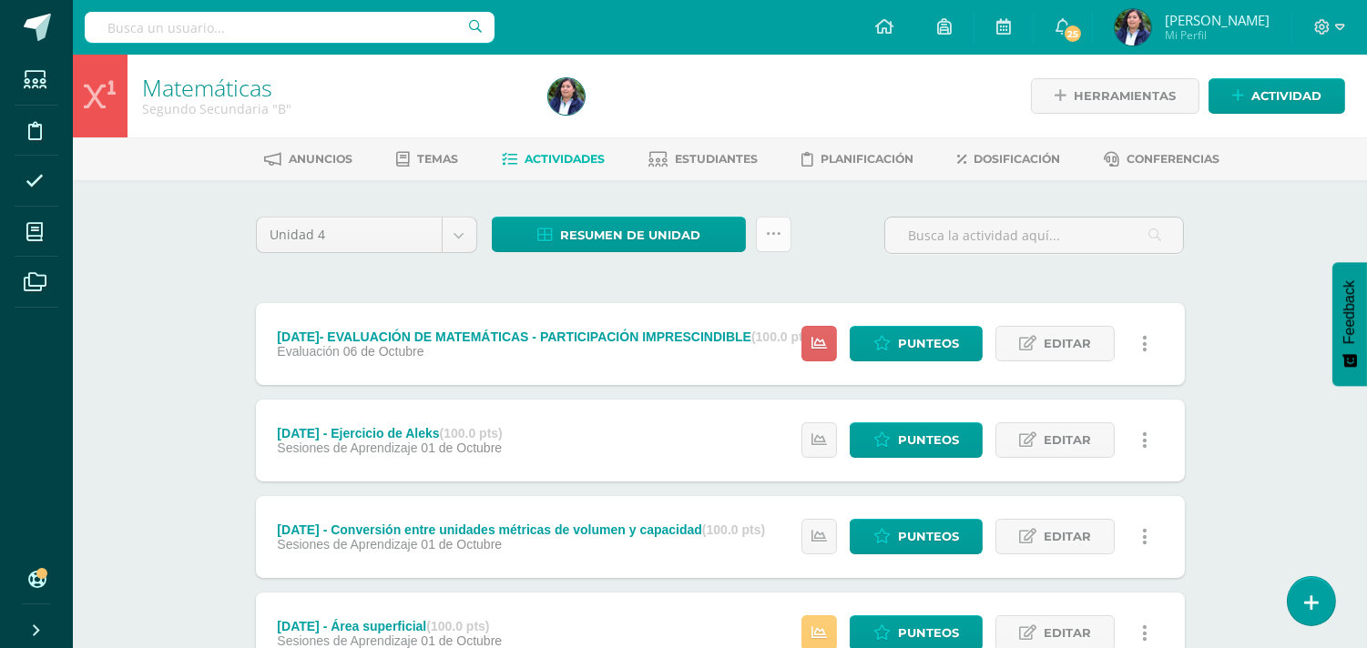
drag, startPoint x: 772, startPoint y: 239, endPoint x: 778, endPoint y: 230, distance: 9.8
click at [772, 235] on icon at bounding box center [773, 234] width 15 height 15
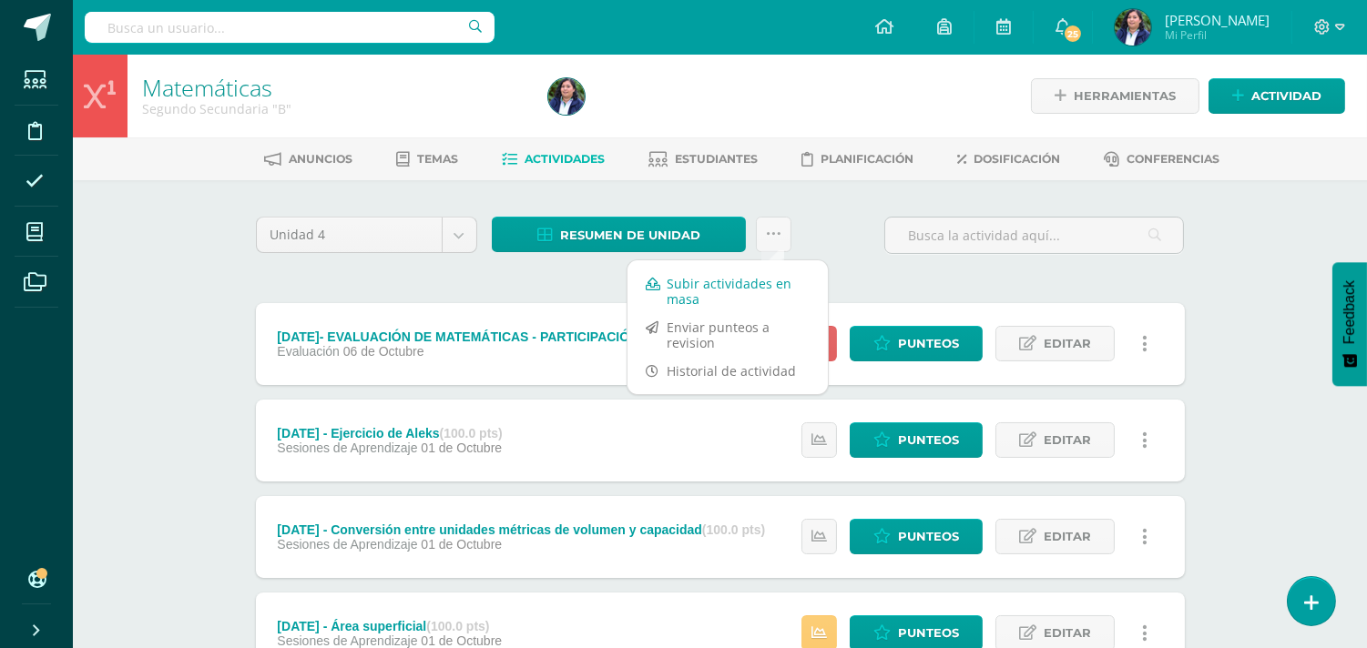
click at [767, 287] on link "Subir actividades en masa" at bounding box center [727, 291] width 200 height 44
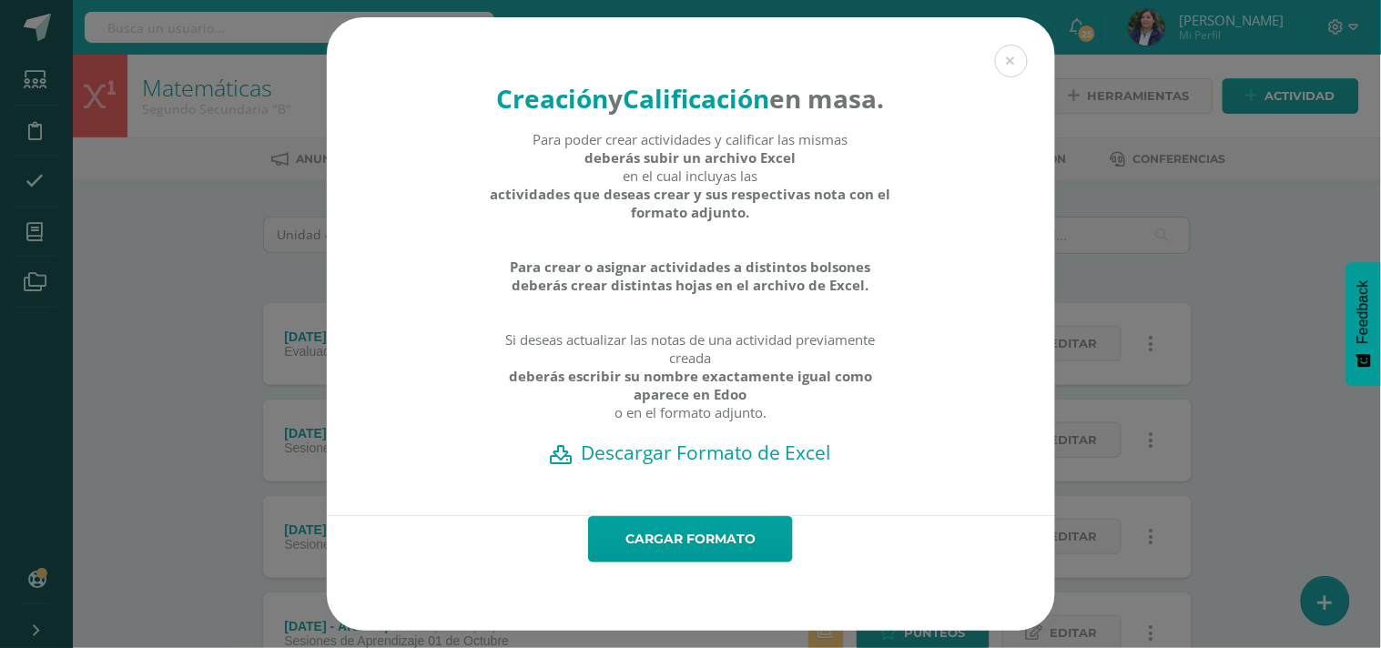
click at [757, 465] on h2 "Descargar Formato de Excel" at bounding box center [691, 452] width 665 height 25
click at [688, 554] on link "Cargar formato" at bounding box center [690, 539] width 205 height 46
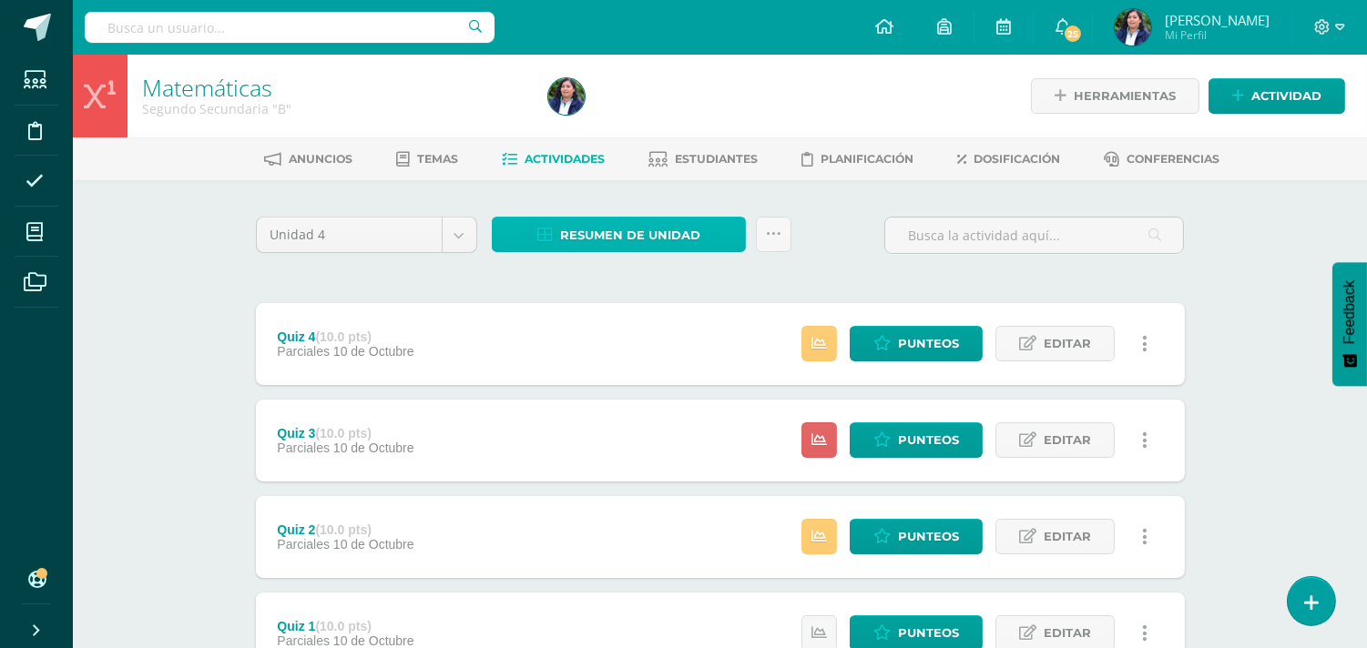
click at [683, 220] on span "Resumen de unidad" at bounding box center [630, 236] width 140 height 34
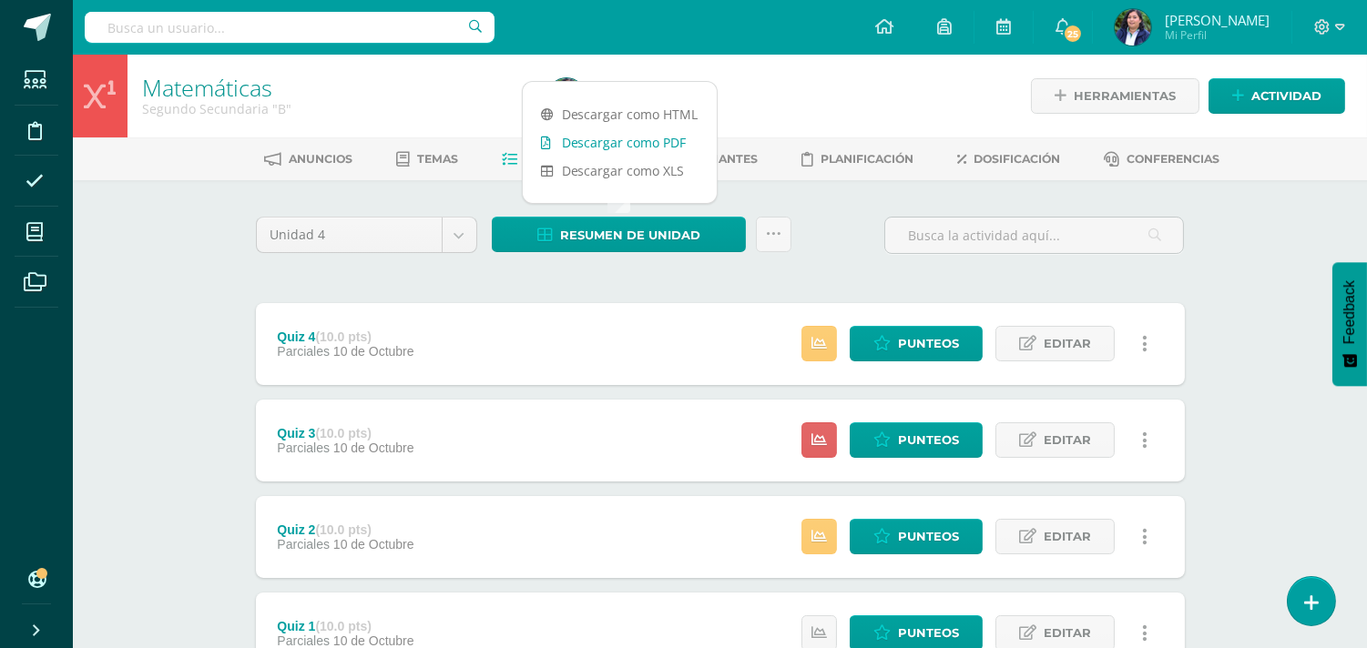
click at [678, 140] on link "Descargar como PDF" at bounding box center [620, 142] width 194 height 28
click at [644, 109] on link "Descargar como HTML" at bounding box center [620, 114] width 194 height 28
